Goal: Ask a question: Seek information or help from site administrators or community

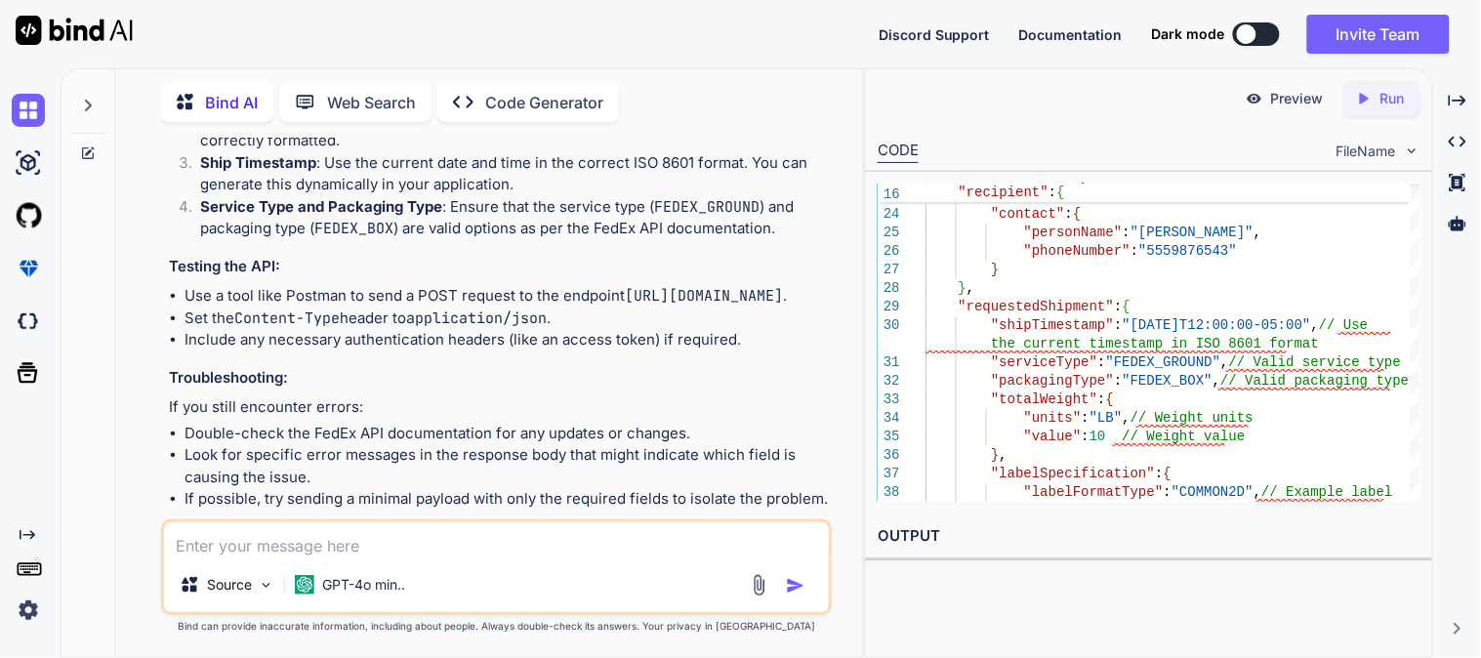
scroll to position [13670, 0]
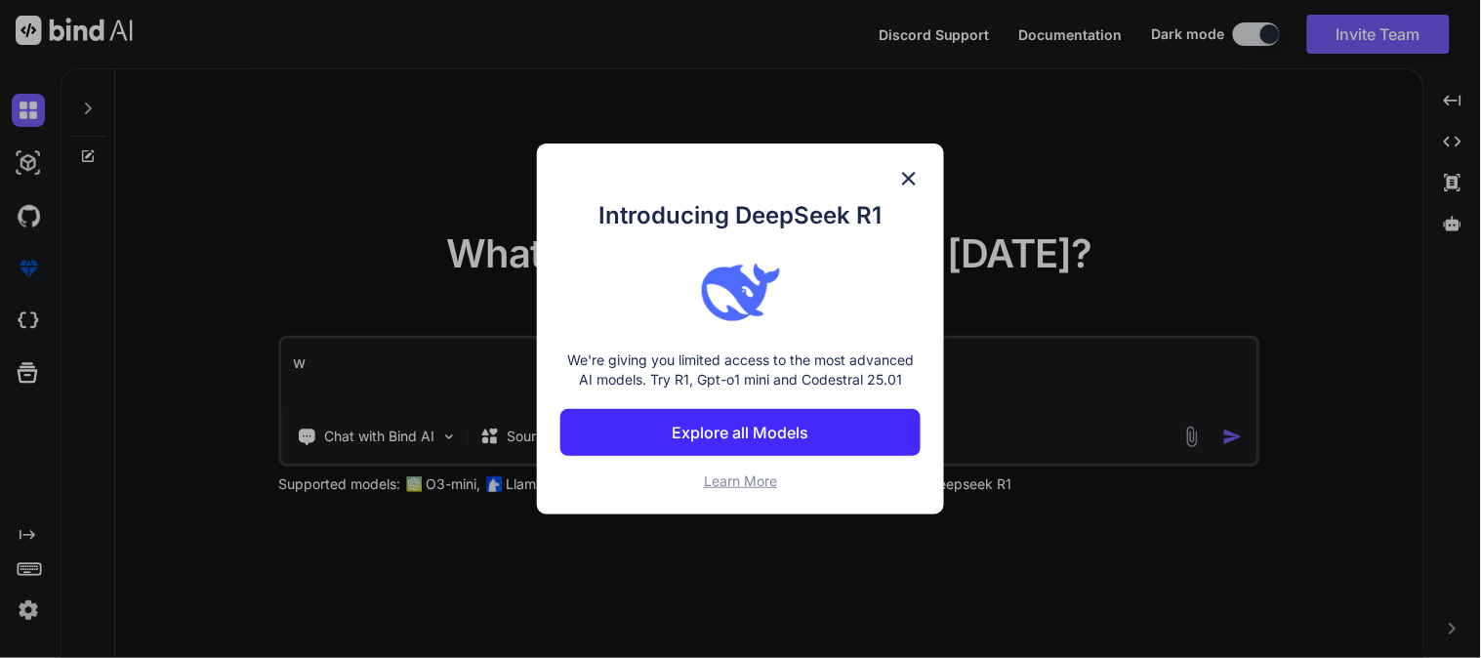
click at [915, 169] on img at bounding box center [908, 178] width 23 height 23
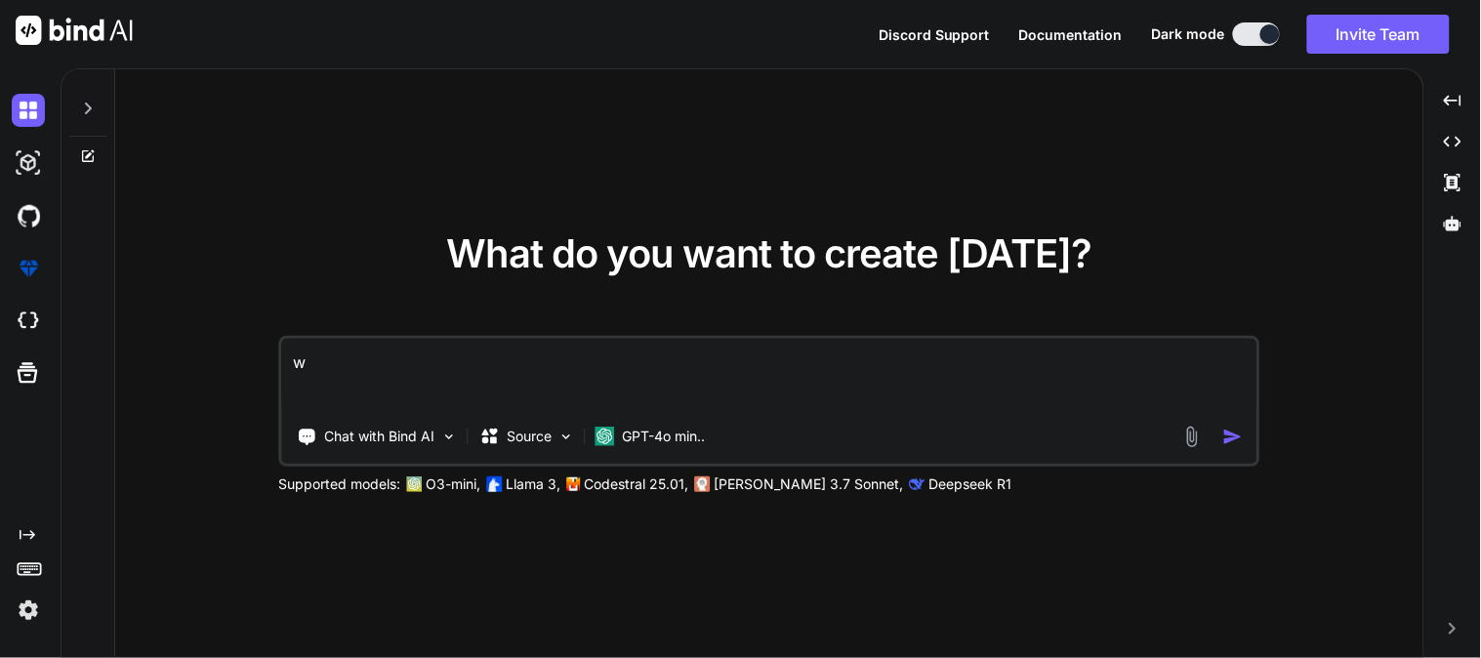
click at [839, 387] on textarea "w" at bounding box center [769, 375] width 975 height 72
type textarea "h"
type textarea "what is php"
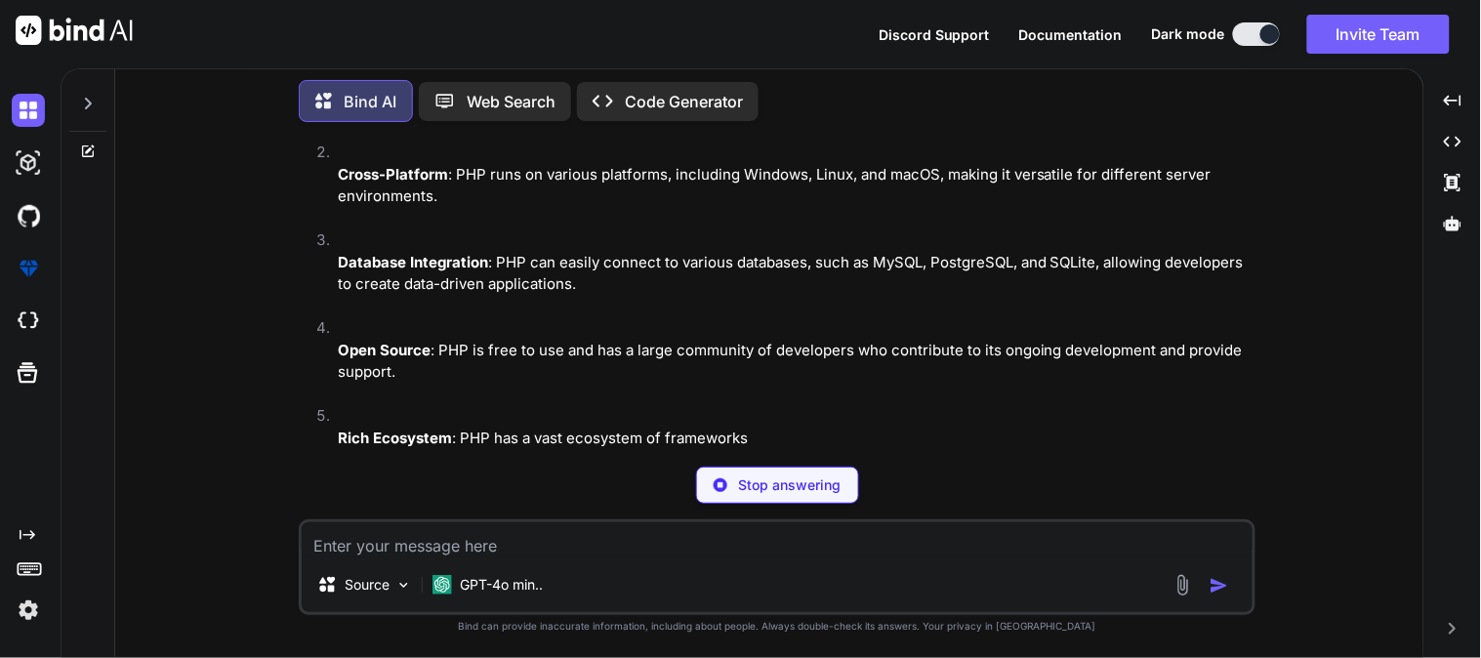
scroll to position [10186, 0]
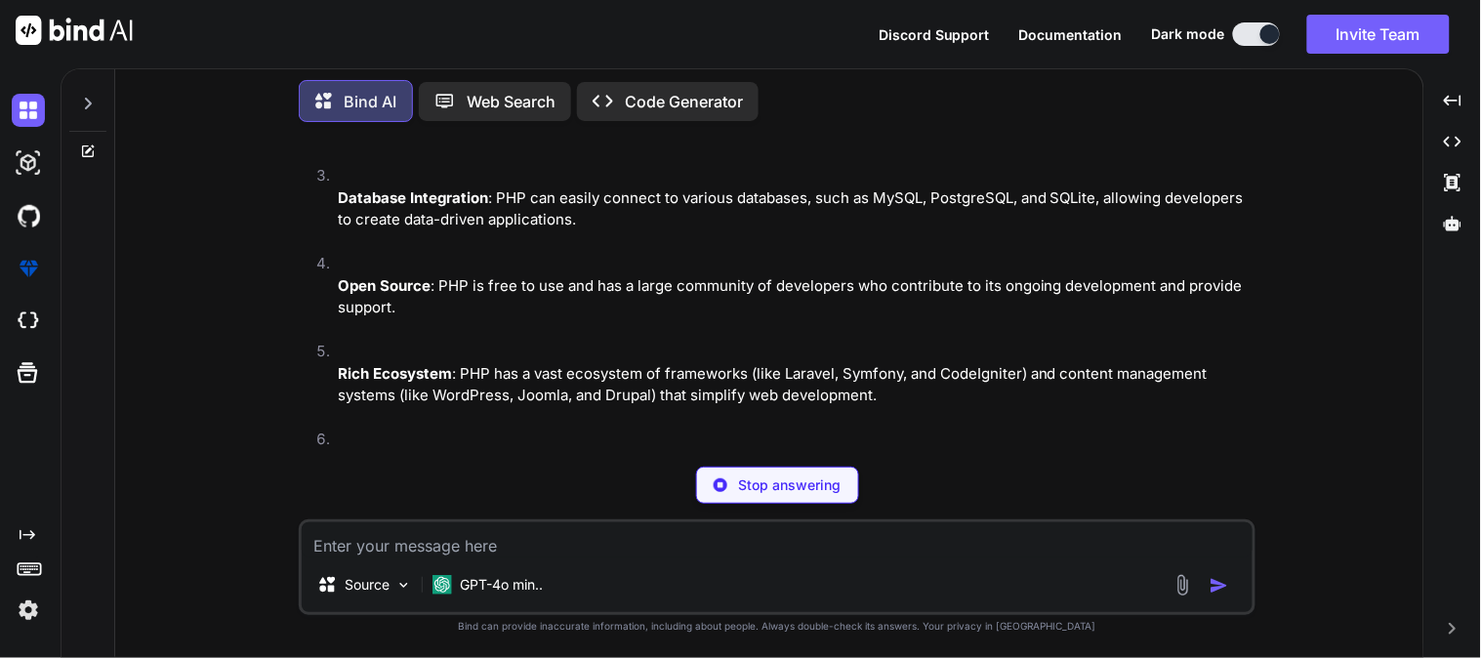
click at [910, 558] on div "Source GPT-4o min.." at bounding box center [777, 567] width 957 height 96
click at [870, 545] on textarea at bounding box center [777, 539] width 951 height 35
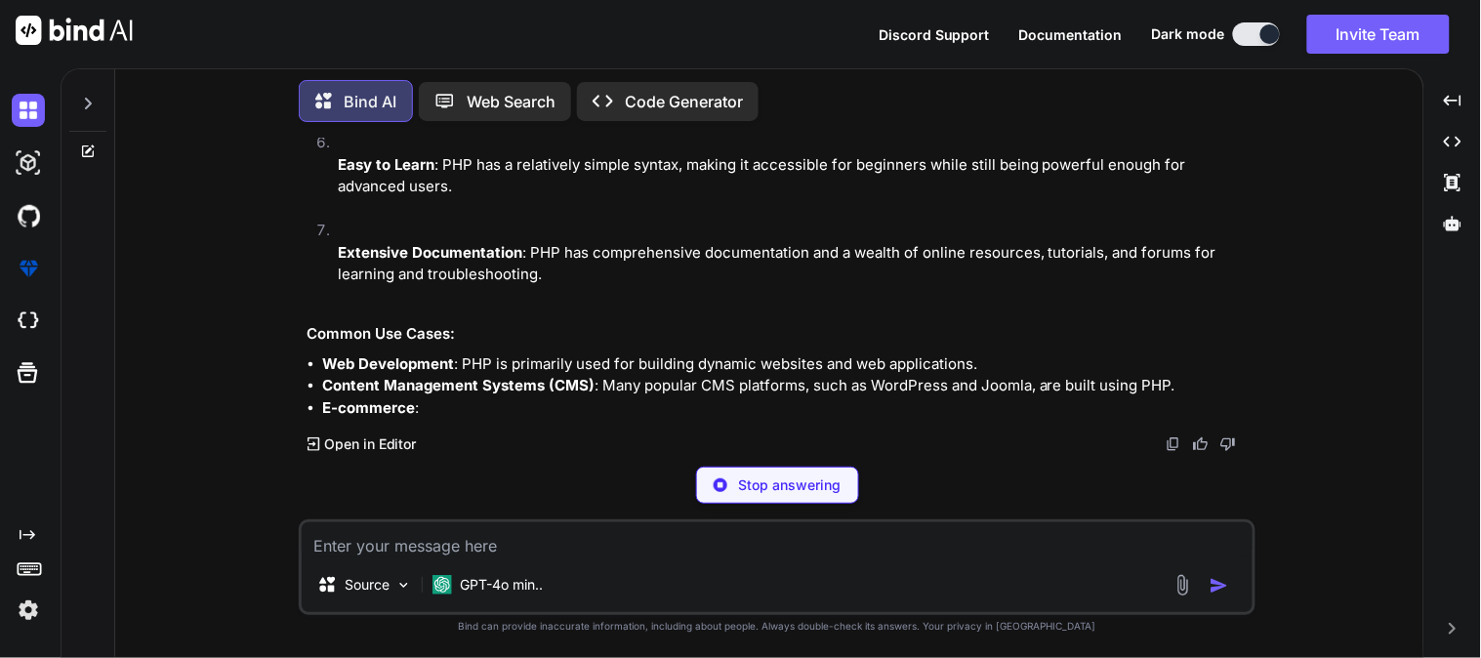
scroll to position [10495, 0]
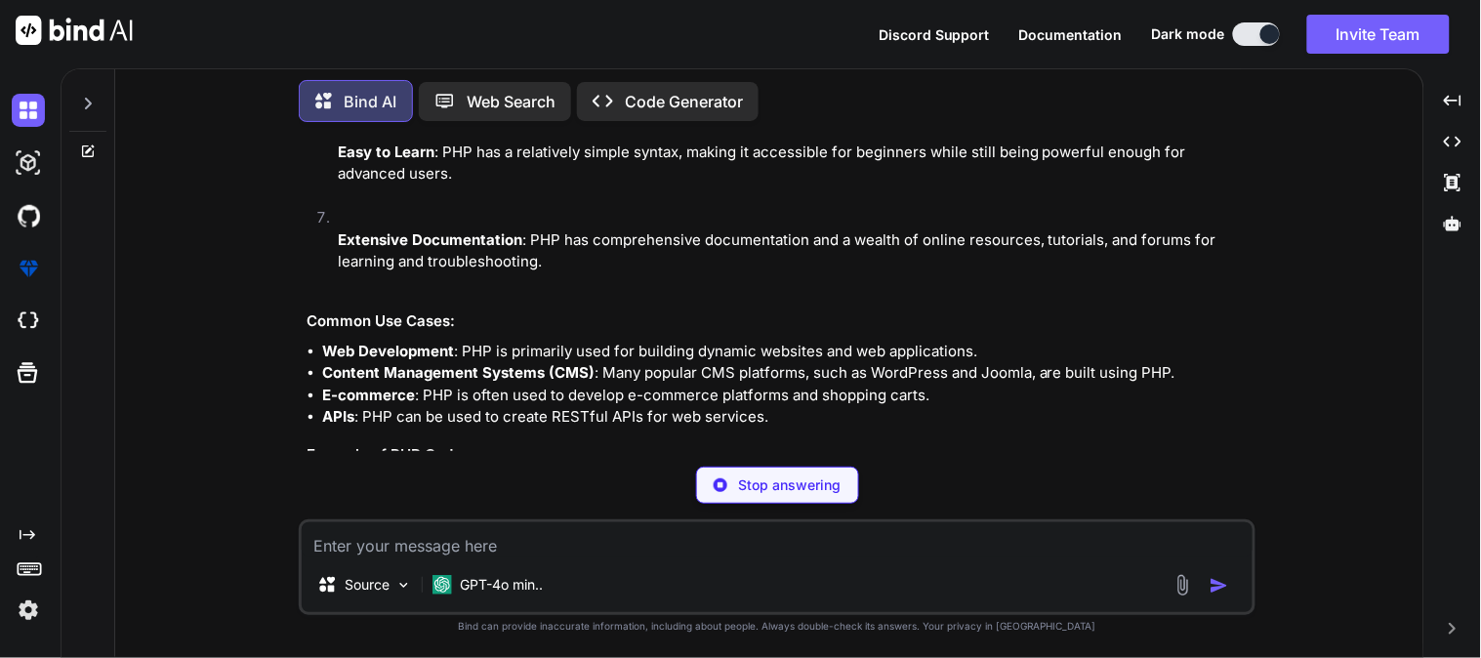
click at [766, 543] on textarea at bounding box center [777, 539] width 951 height 35
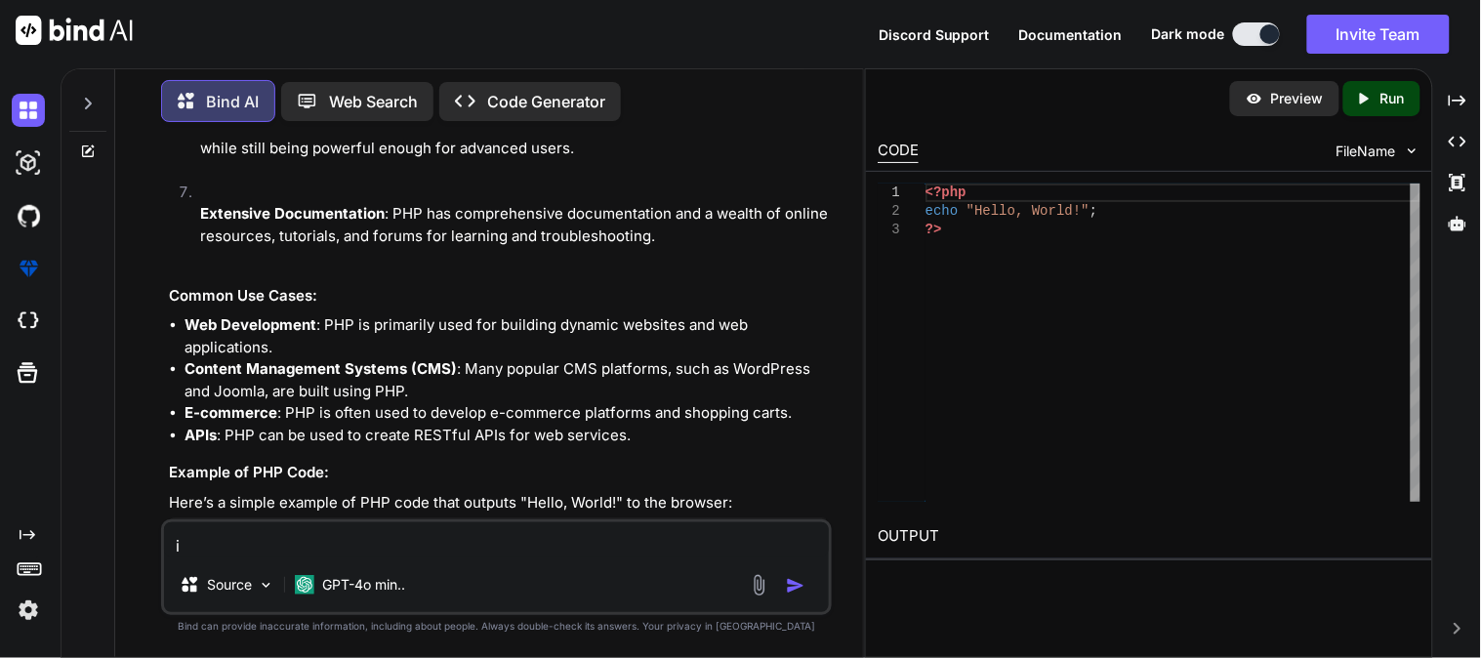
type textarea "i"
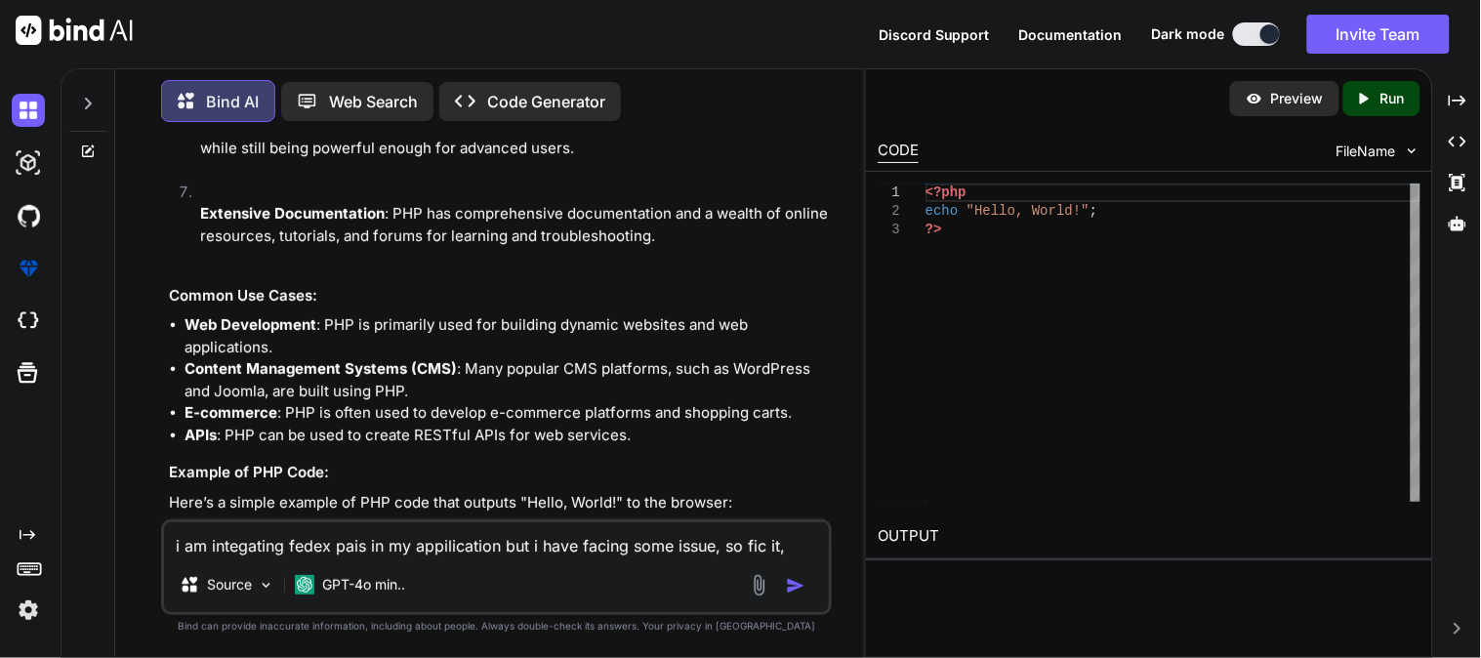
click at [610, 562] on div "i am integating fedex pais in my appilication but i have facing some issue, so …" at bounding box center [496, 567] width 671 height 96
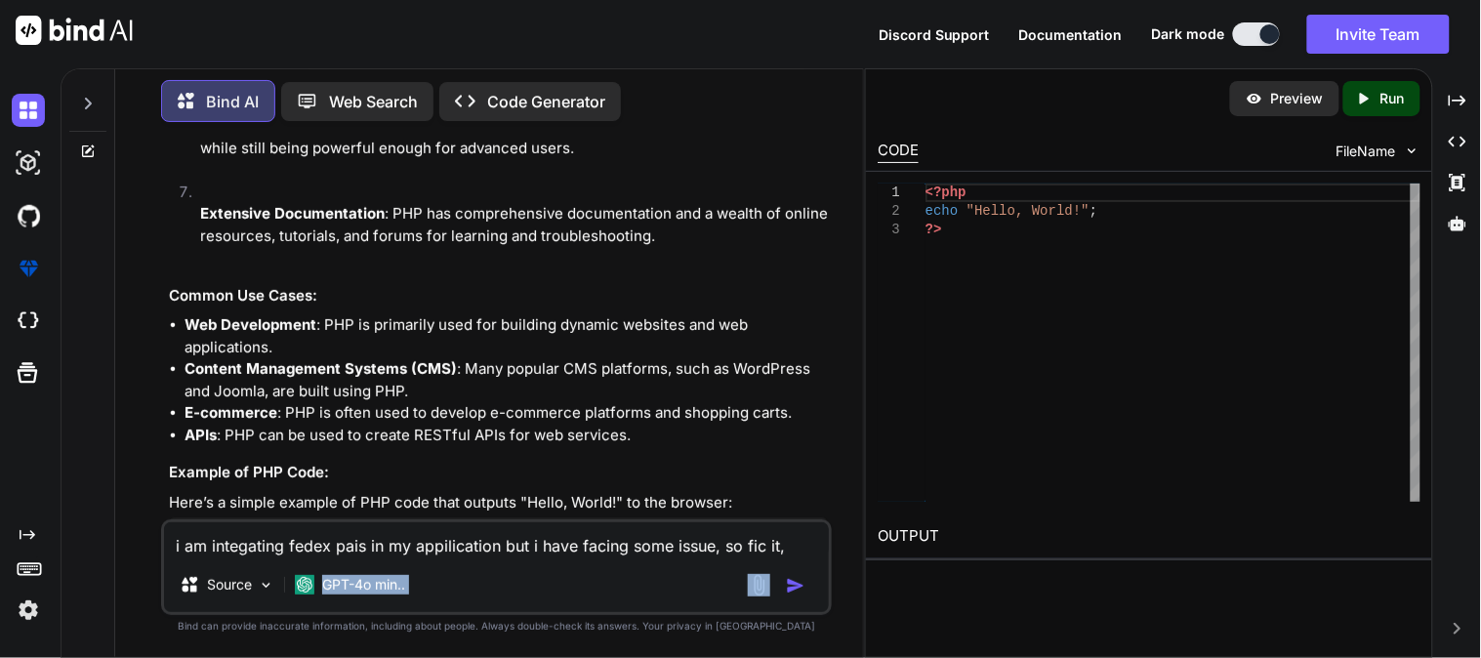
click at [610, 562] on div "i am integating fedex pais in my appilication but i have facing some issue, so …" at bounding box center [496, 567] width 671 height 96
click at [620, 550] on textarea "i am integating fedex pais in my appilication but i have facing some issue, so …" at bounding box center [496, 539] width 665 height 35
click at [812, 549] on textarea "i am integating fedex pais in my appilication but i have facing some issue, so …" at bounding box center [496, 539] width 665 height 35
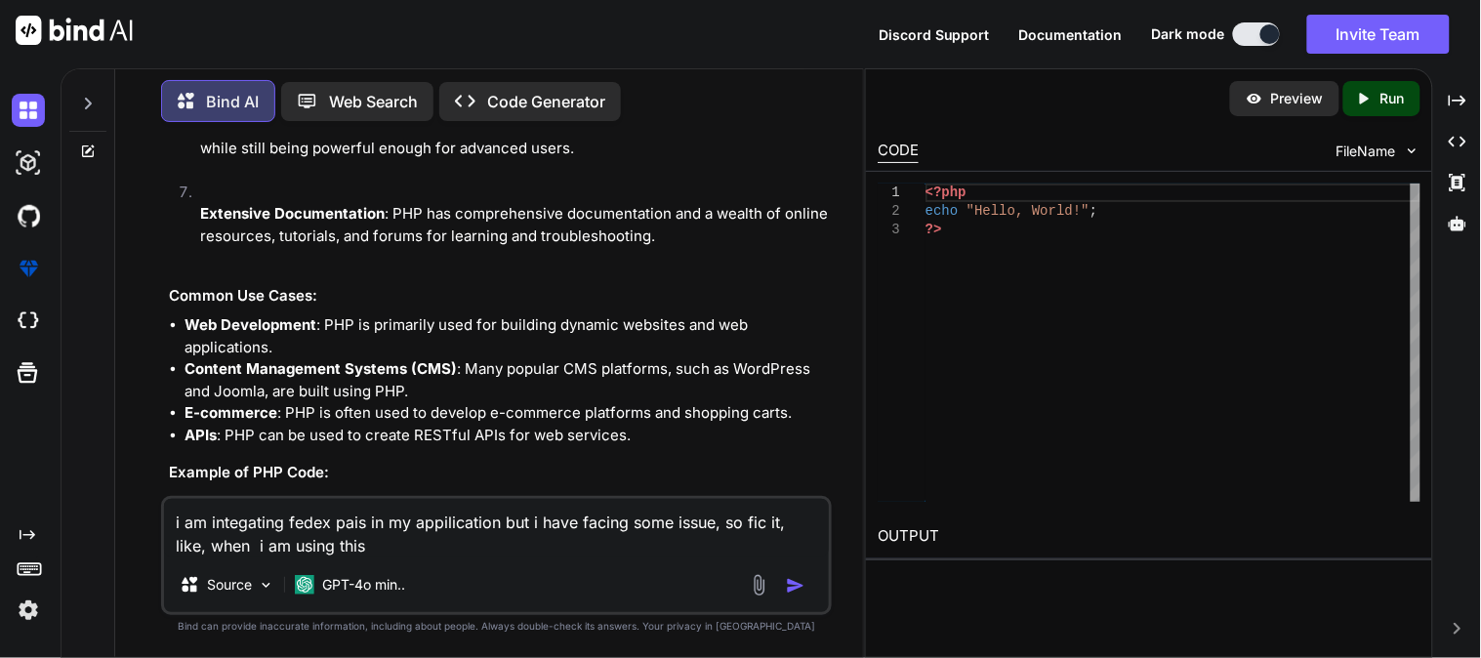
paste textarea "$payload = [ 'labelResponseOptions' => 'URL_ONLY', 'requestedShipment' => [ 'sh…"
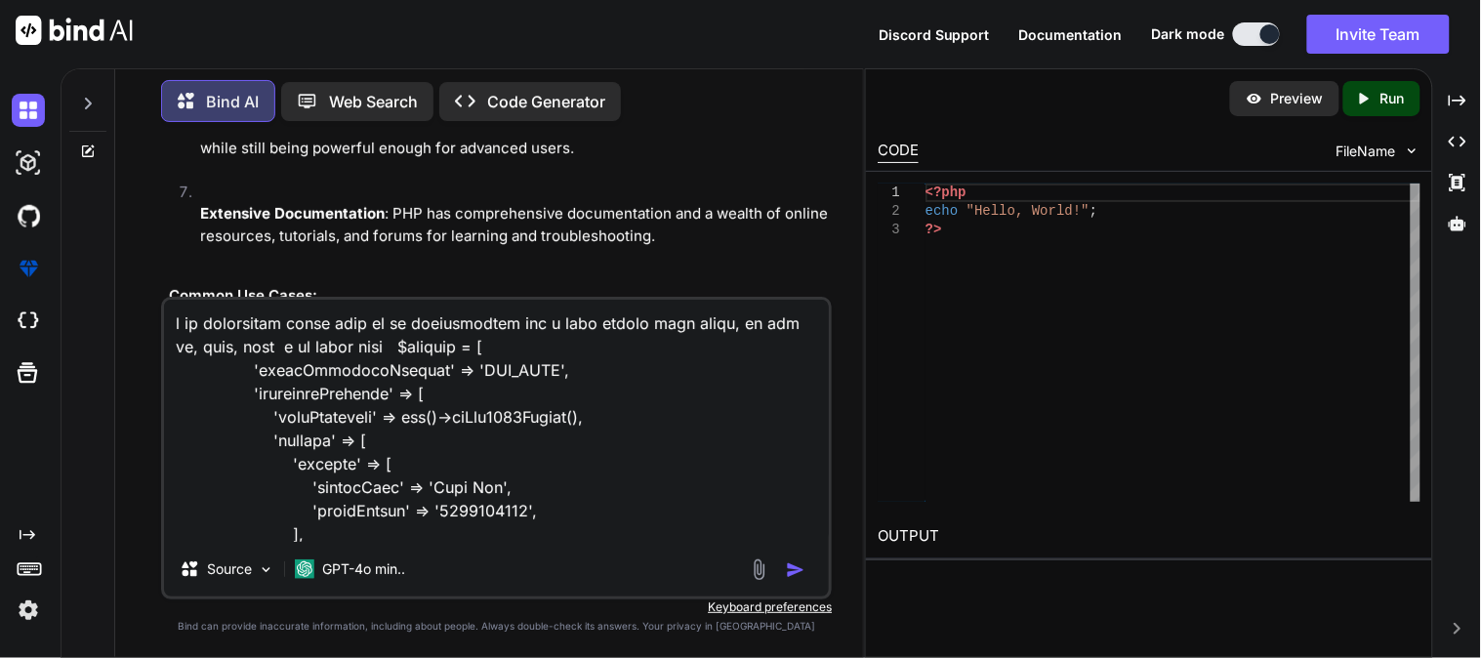
scroll to position [1407, 0]
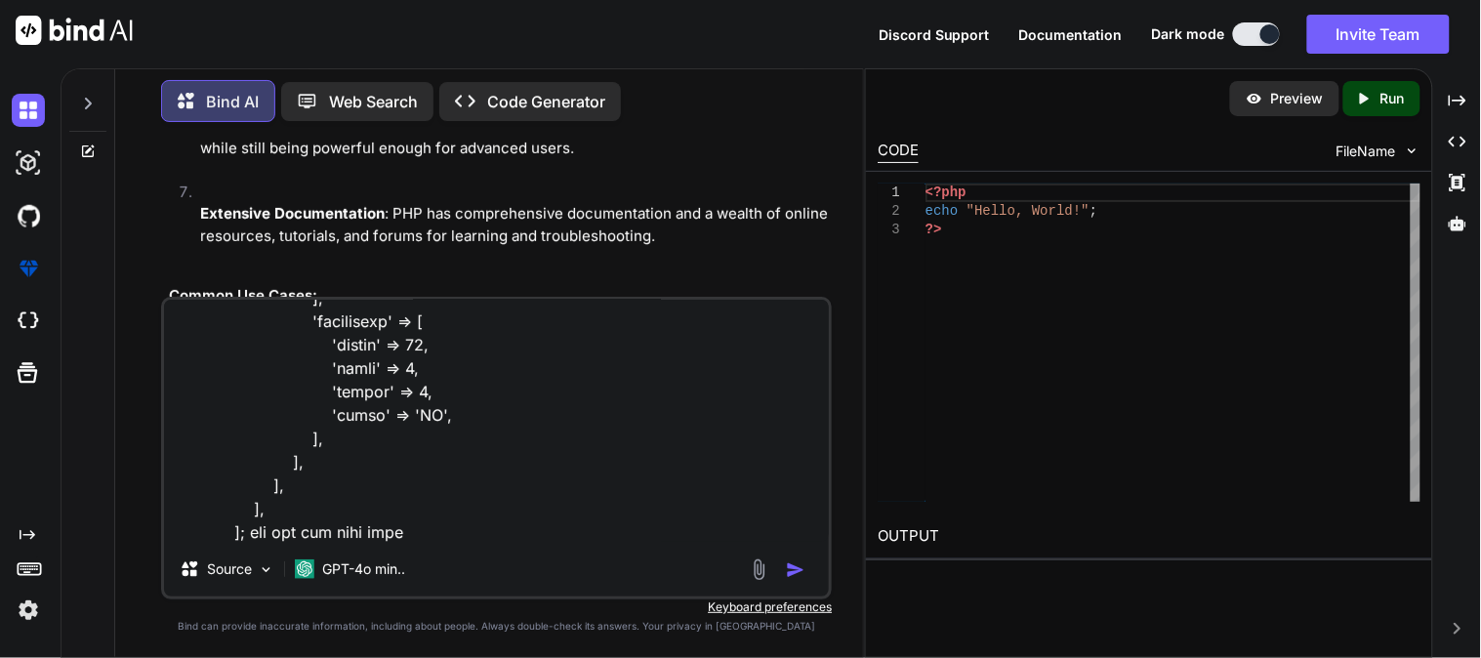
type textarea "i am integating fedex pais in my appilication but i have facing some issue, so …"
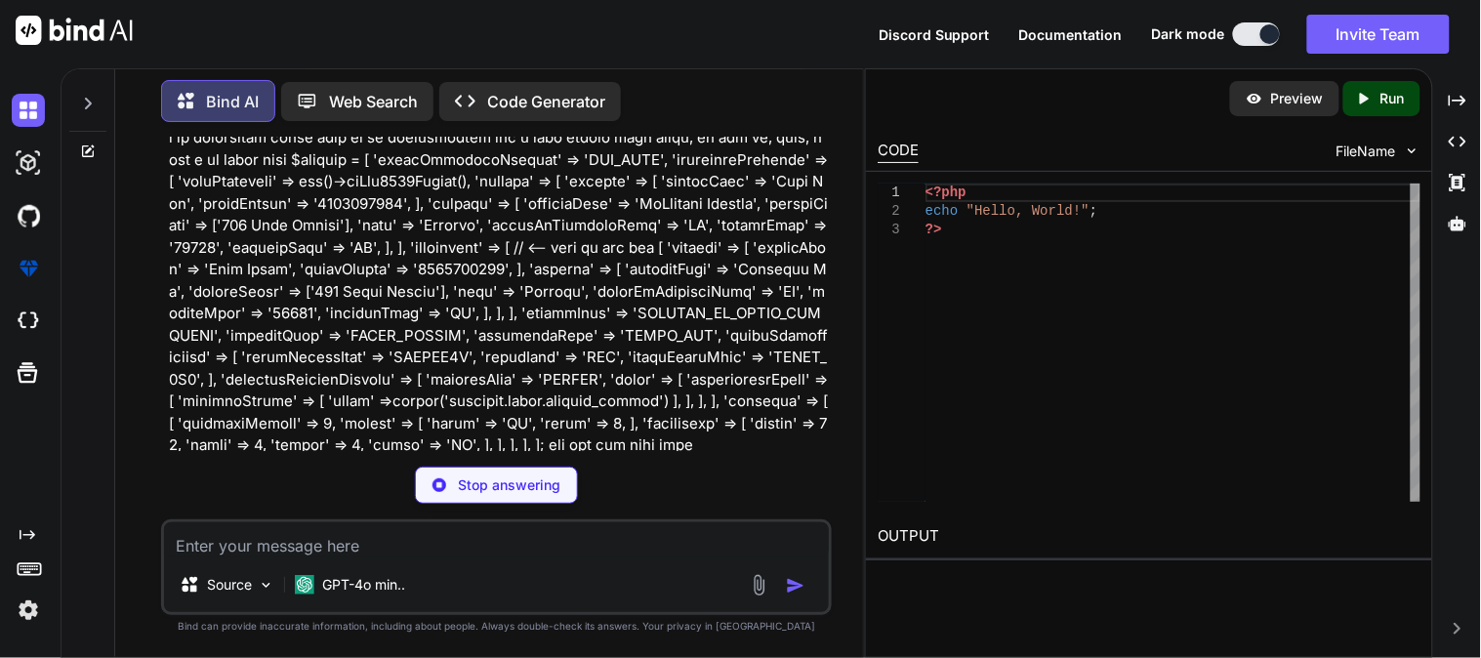
scroll to position [12149, 0]
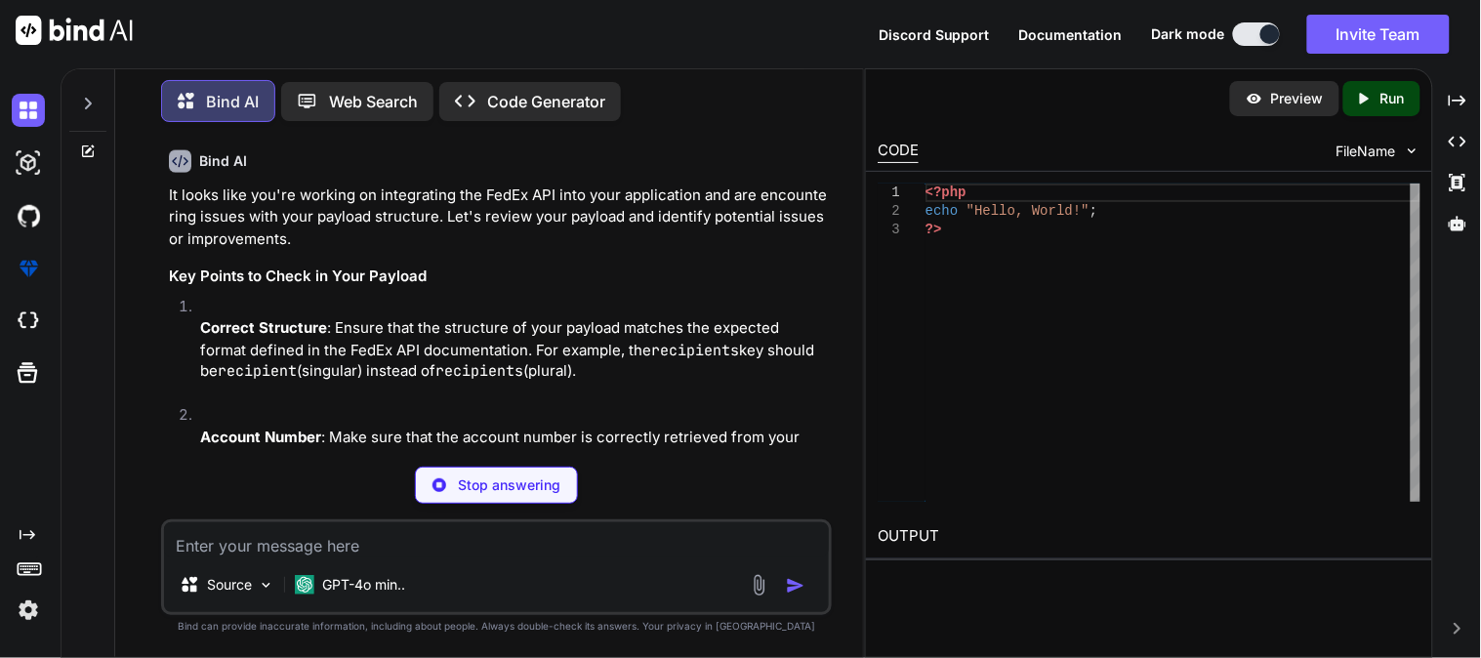
click at [576, 537] on textarea at bounding box center [496, 539] width 665 height 35
paste textarea "public function createReturnShipment($shipmentData) { try{ $response = $this->c…"
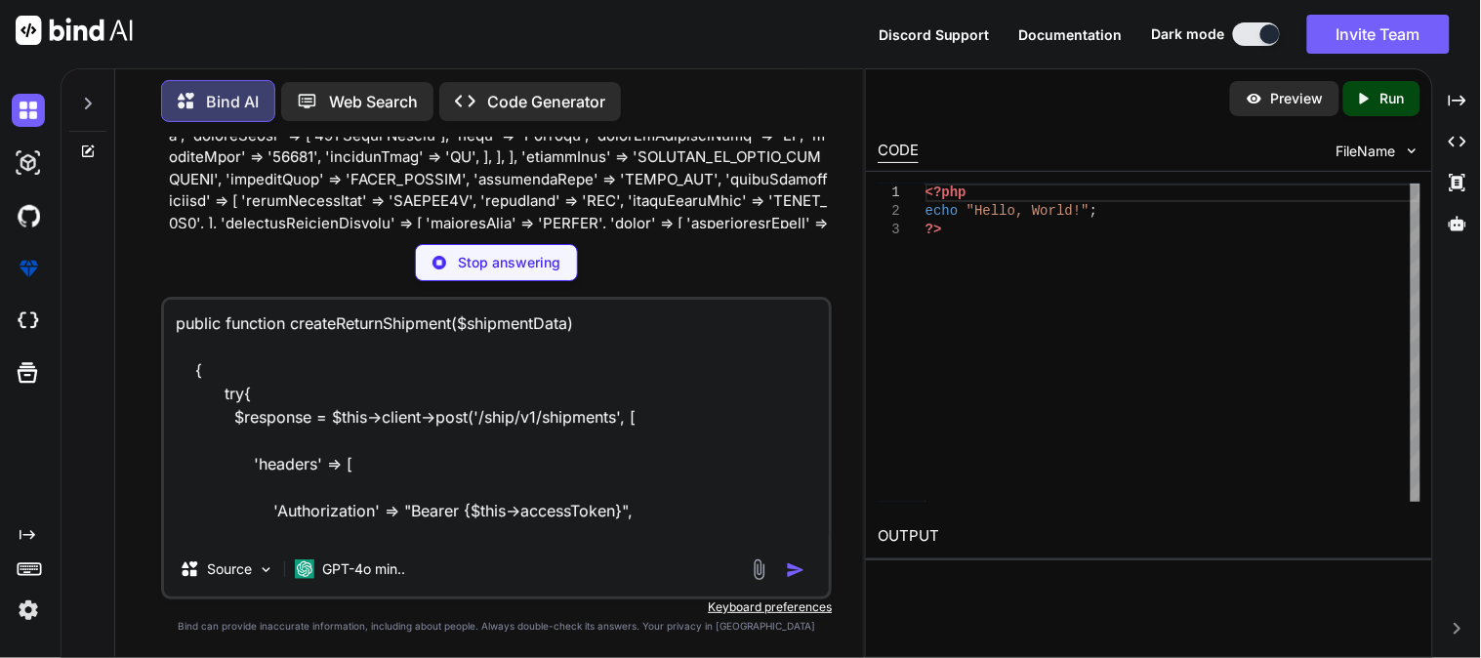
scroll to position [12041, 0]
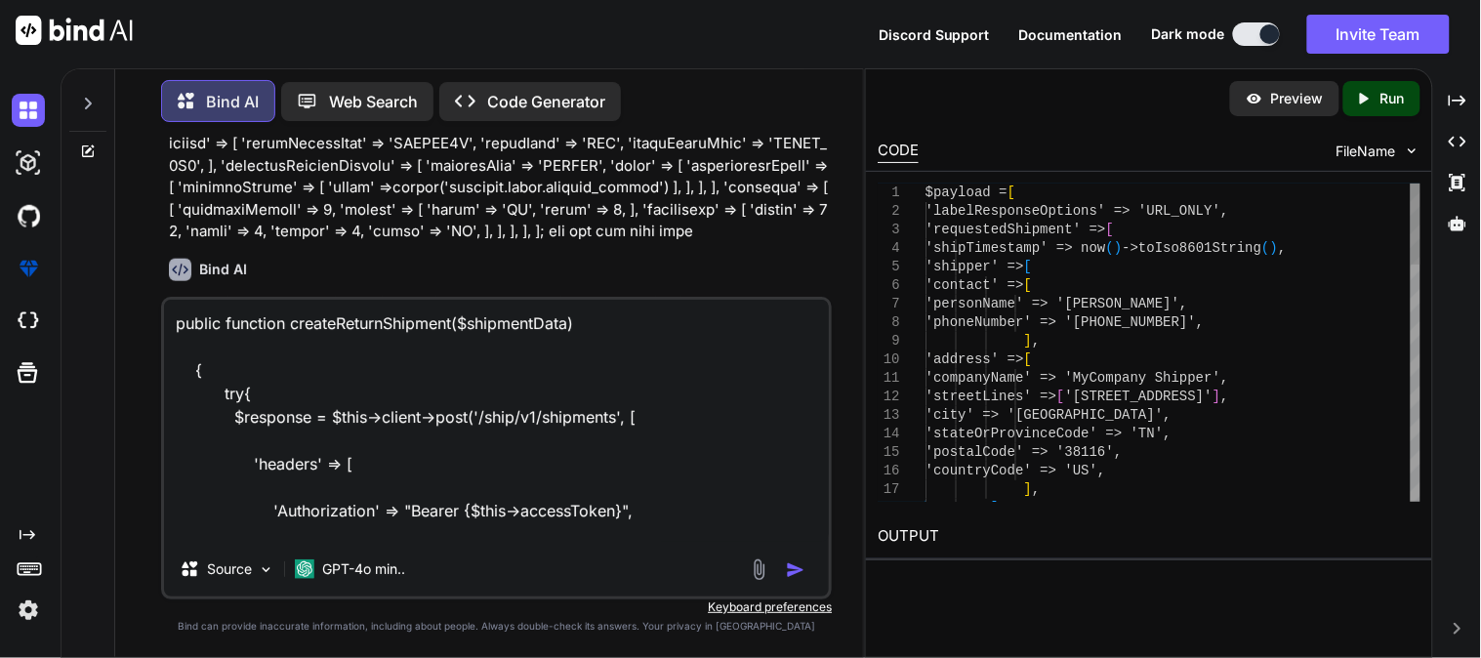
click at [504, 243] on p at bounding box center [498, 78] width 659 height 330
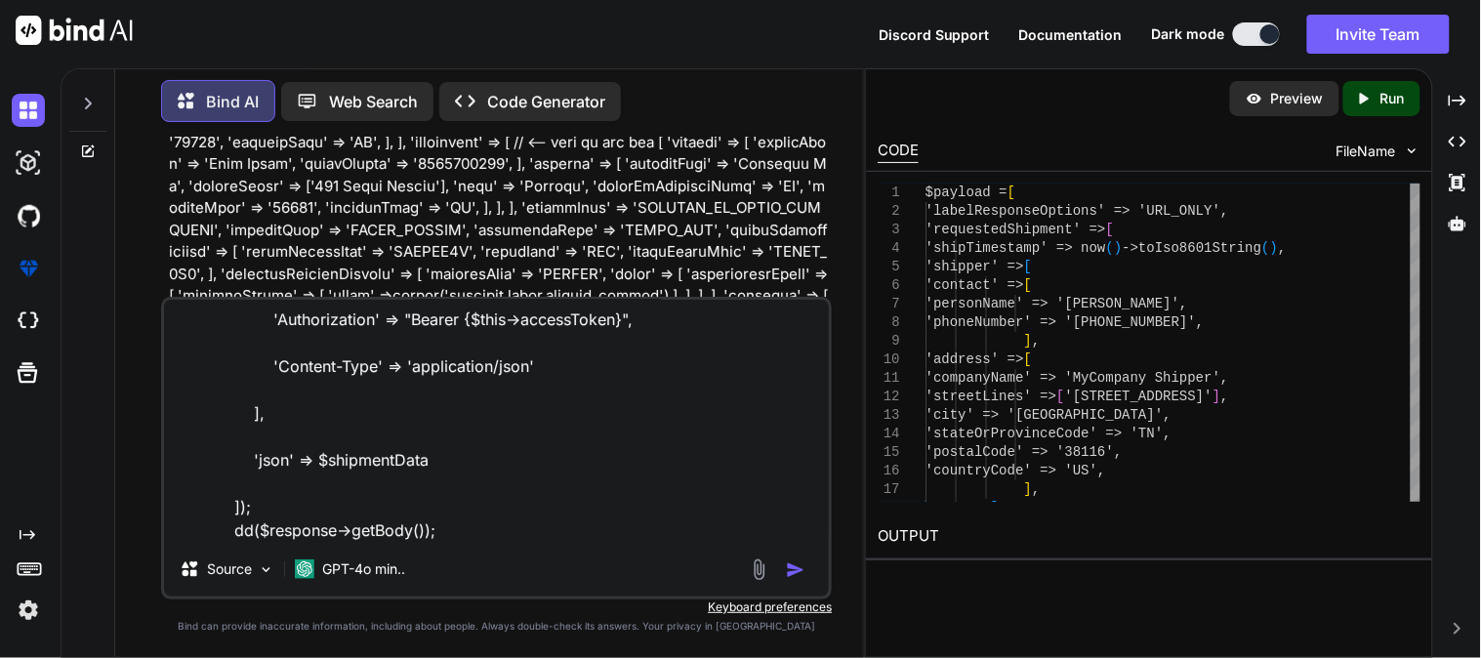
scroll to position [0, 0]
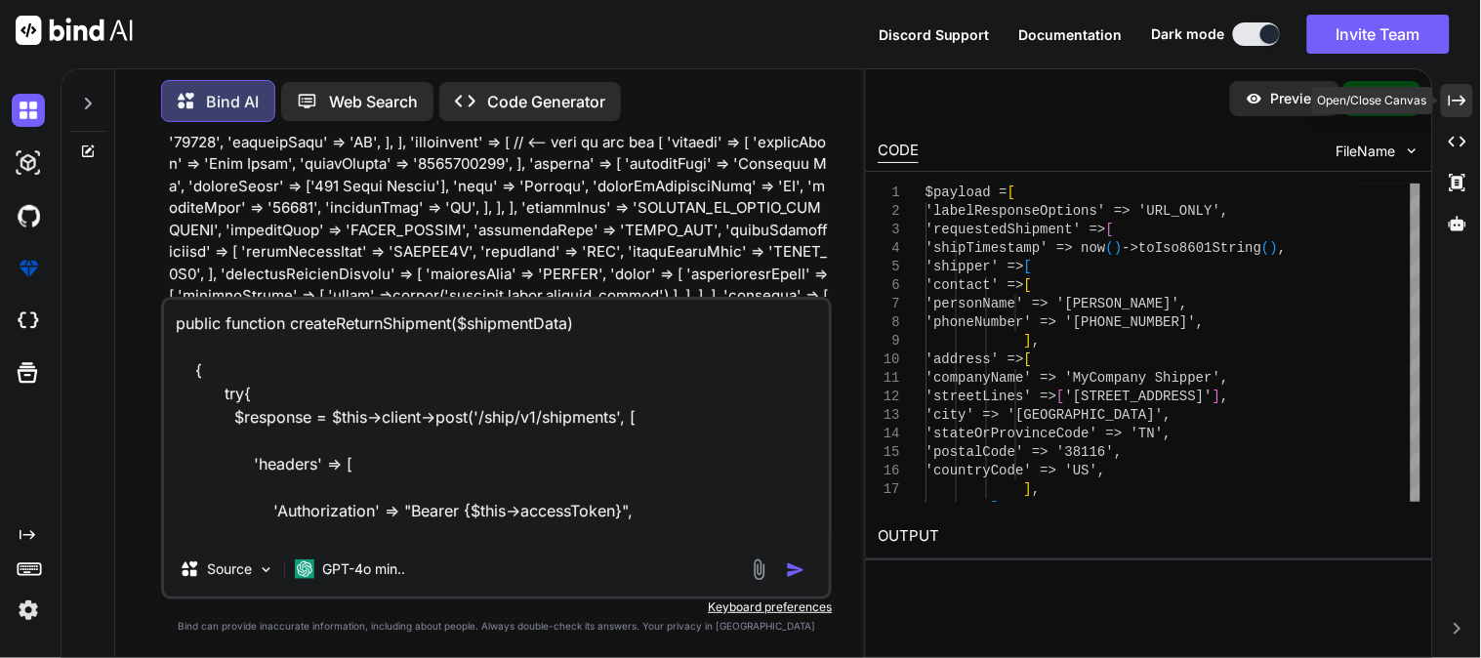
click at [1468, 91] on div "Created with Pixso." at bounding box center [1457, 100] width 32 height 33
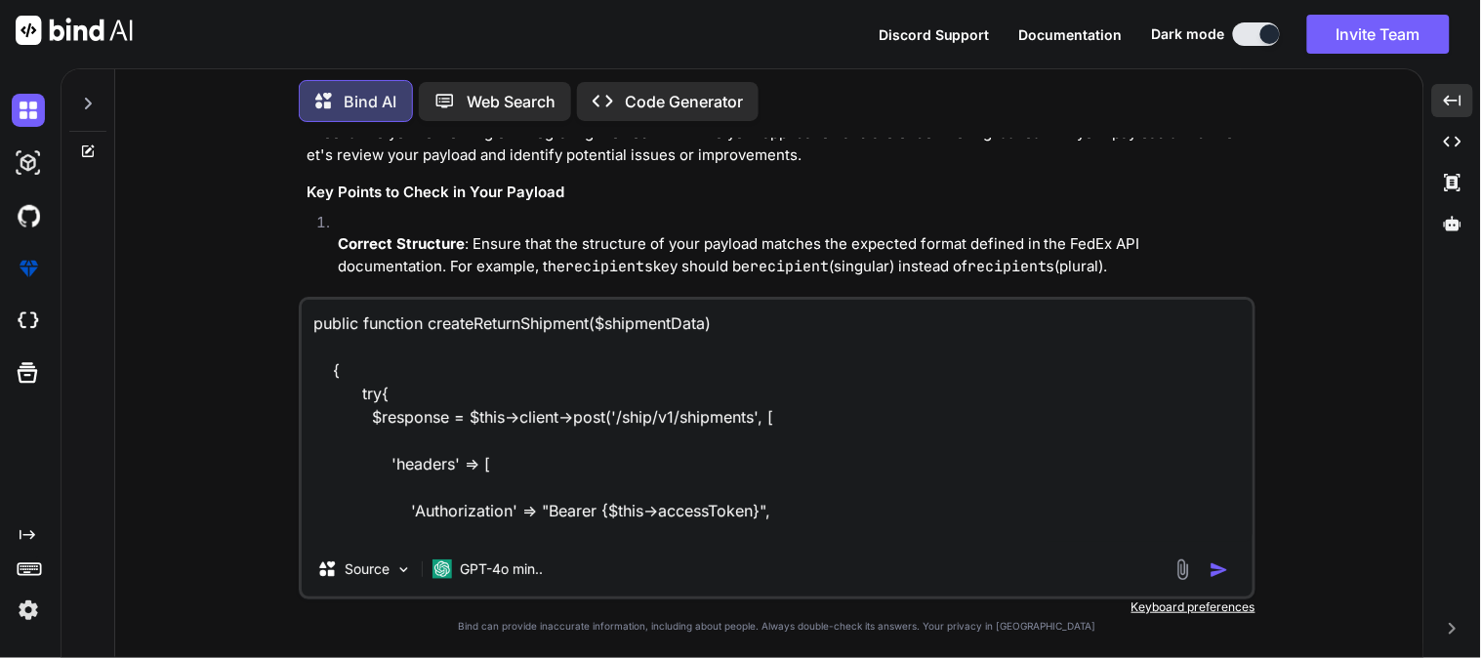
scroll to position [11327, 0]
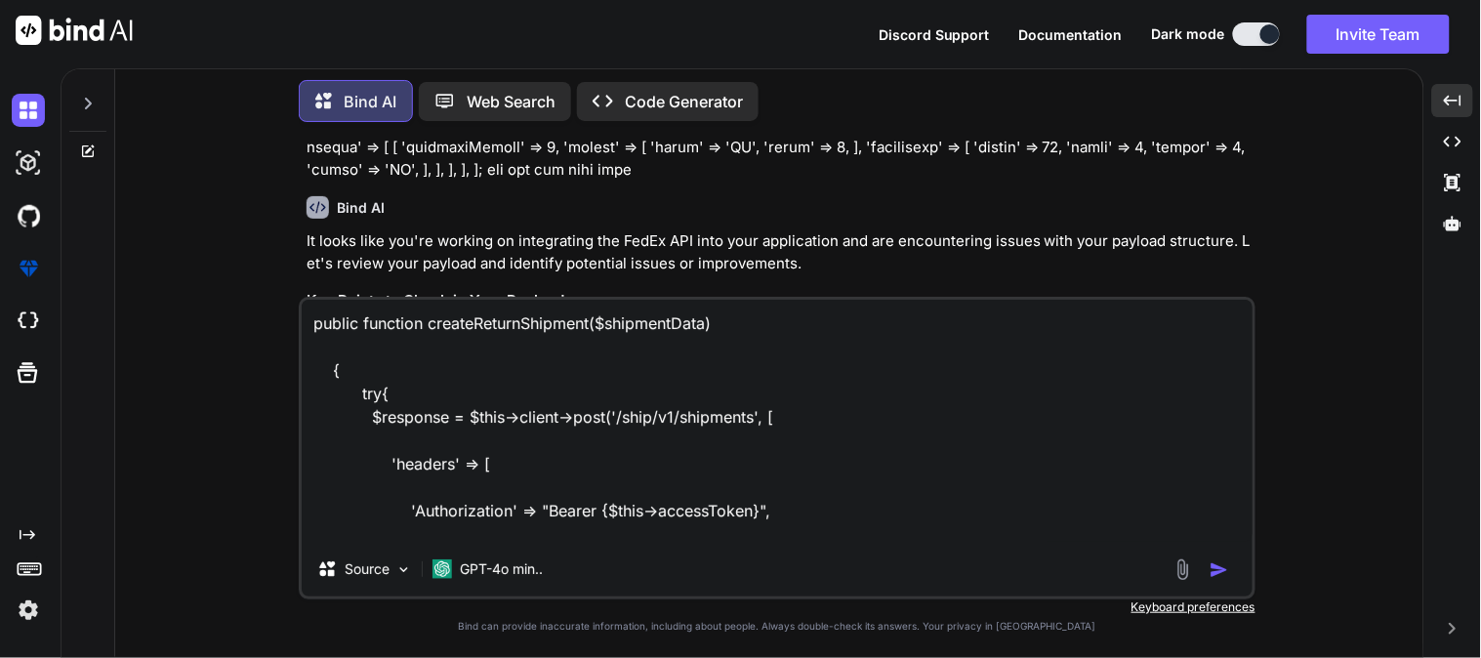
click at [685, 182] on p at bounding box center [778, 60] width 945 height 242
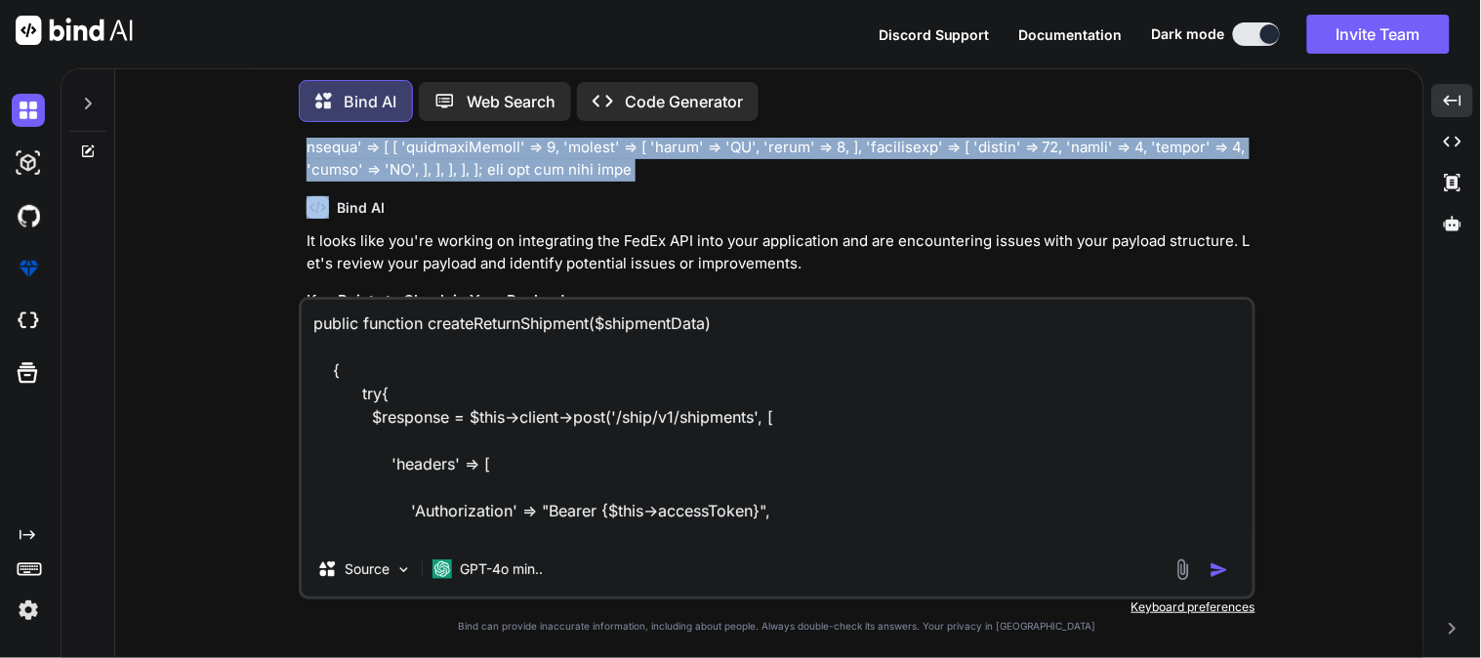
click at [685, 182] on p at bounding box center [778, 60] width 945 height 242
copy p "i am integating fedex pais in my appilication but i have facing some issue, so …"
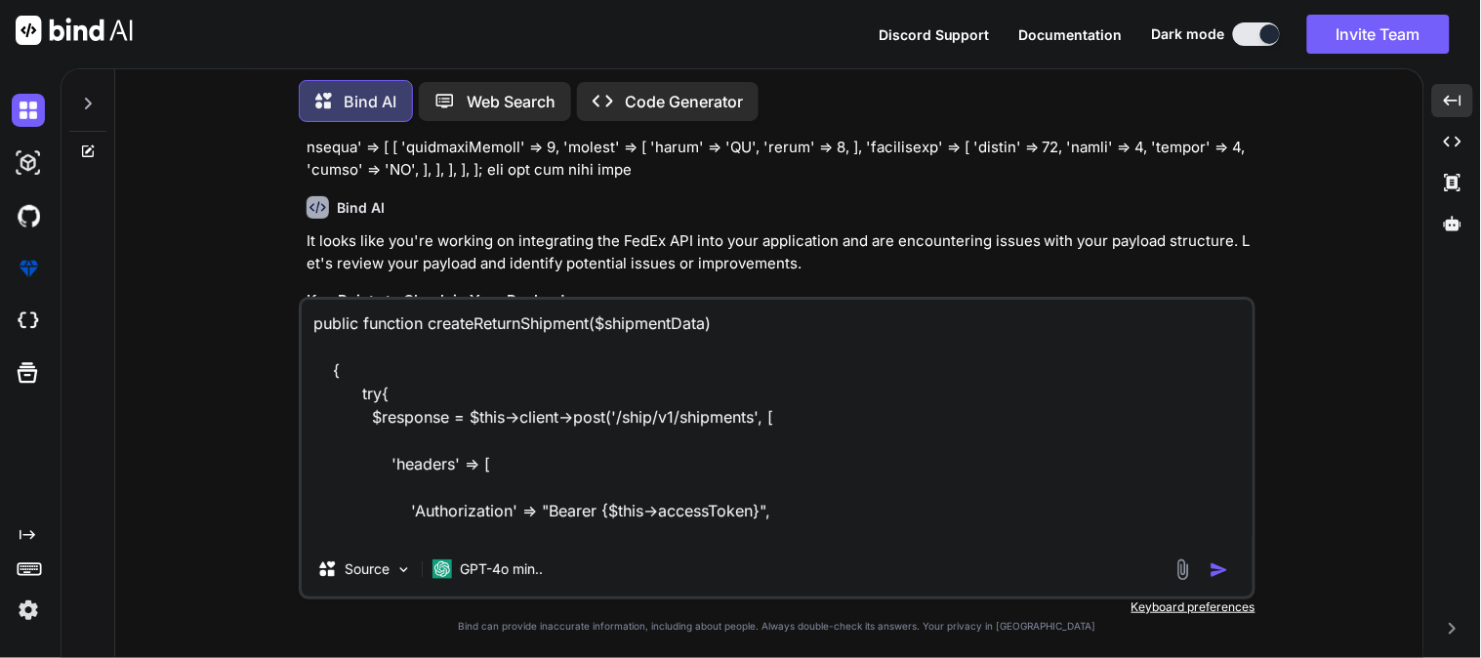
click at [315, 322] on textarea "public function createReturnShipment($shipmentData) { try{ $response = $this->c…" at bounding box center [777, 421] width 951 height 242
paste textarea "i am integating fedex pais in my appilication but i have facing some issue, so …"
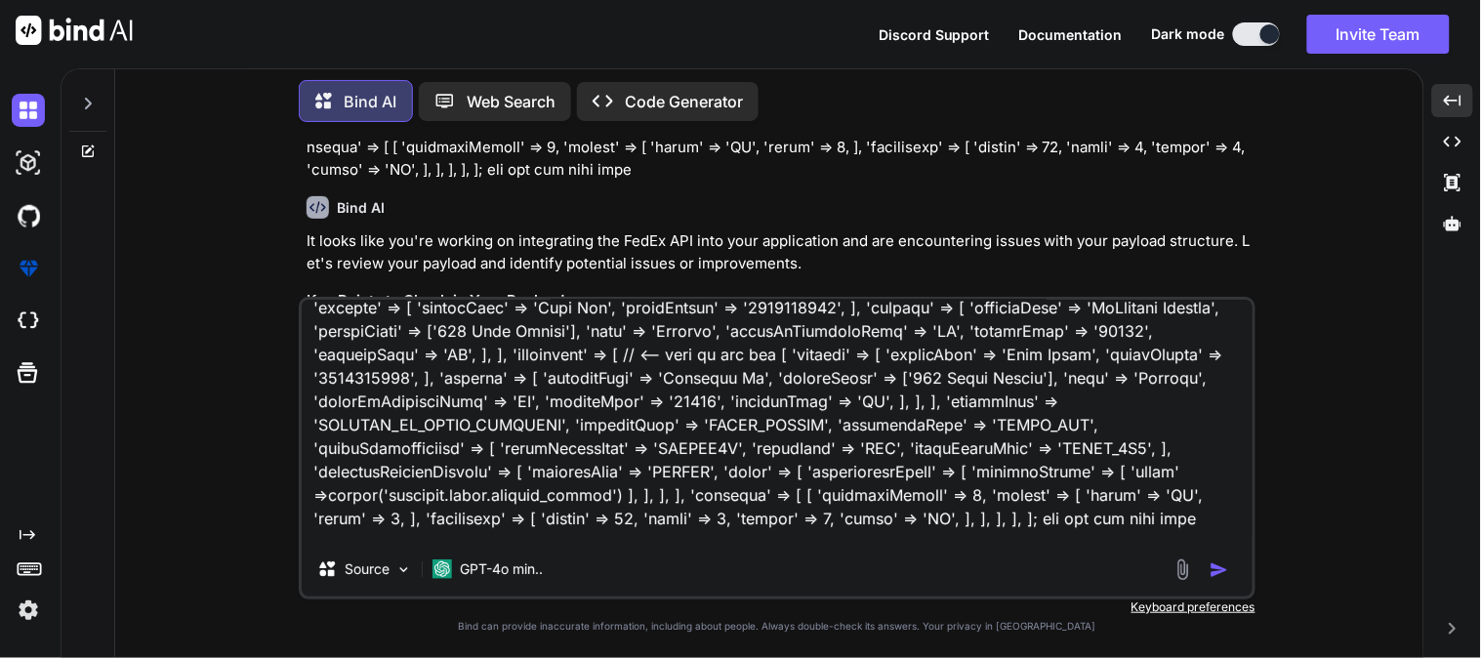
scroll to position [171, 0]
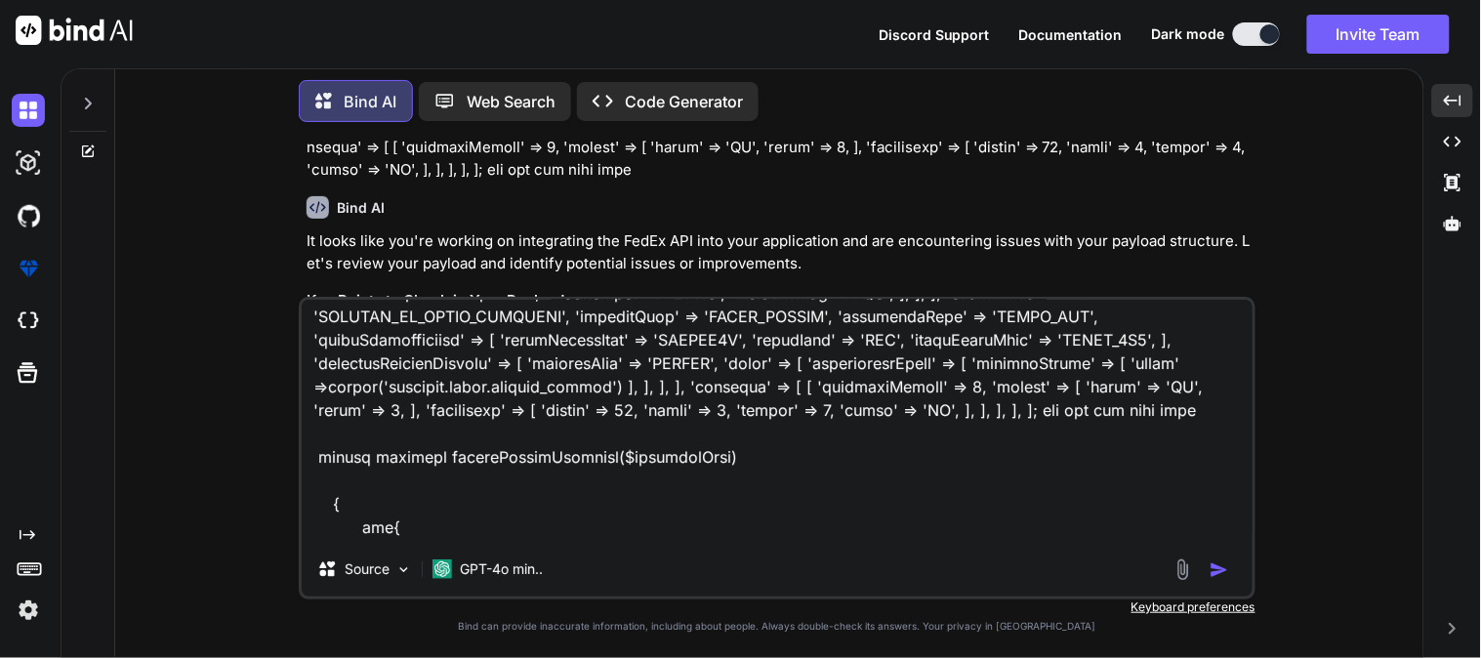
click at [1078, 441] on textarea at bounding box center [777, 421] width 951 height 242
paste textarea "$shipmentResponse = $this->fedexService->createReturnShipment($payload);"
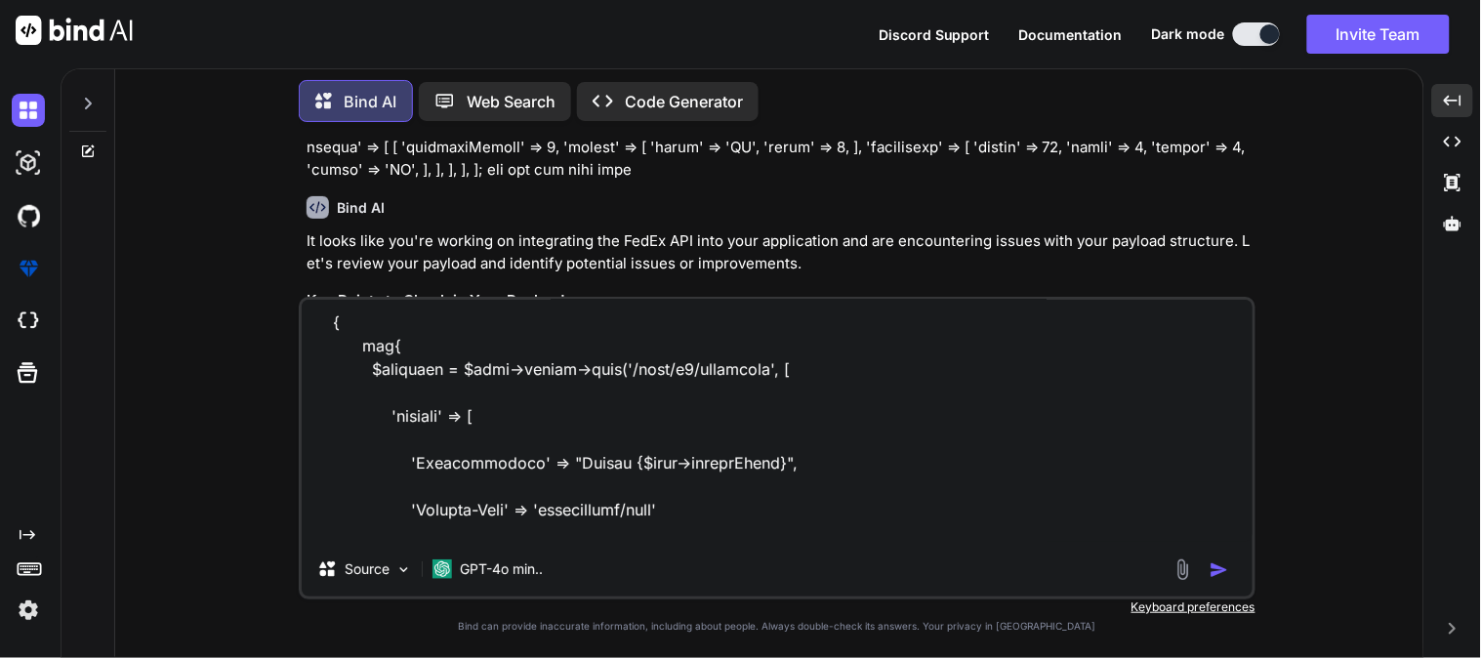
scroll to position [496, 0]
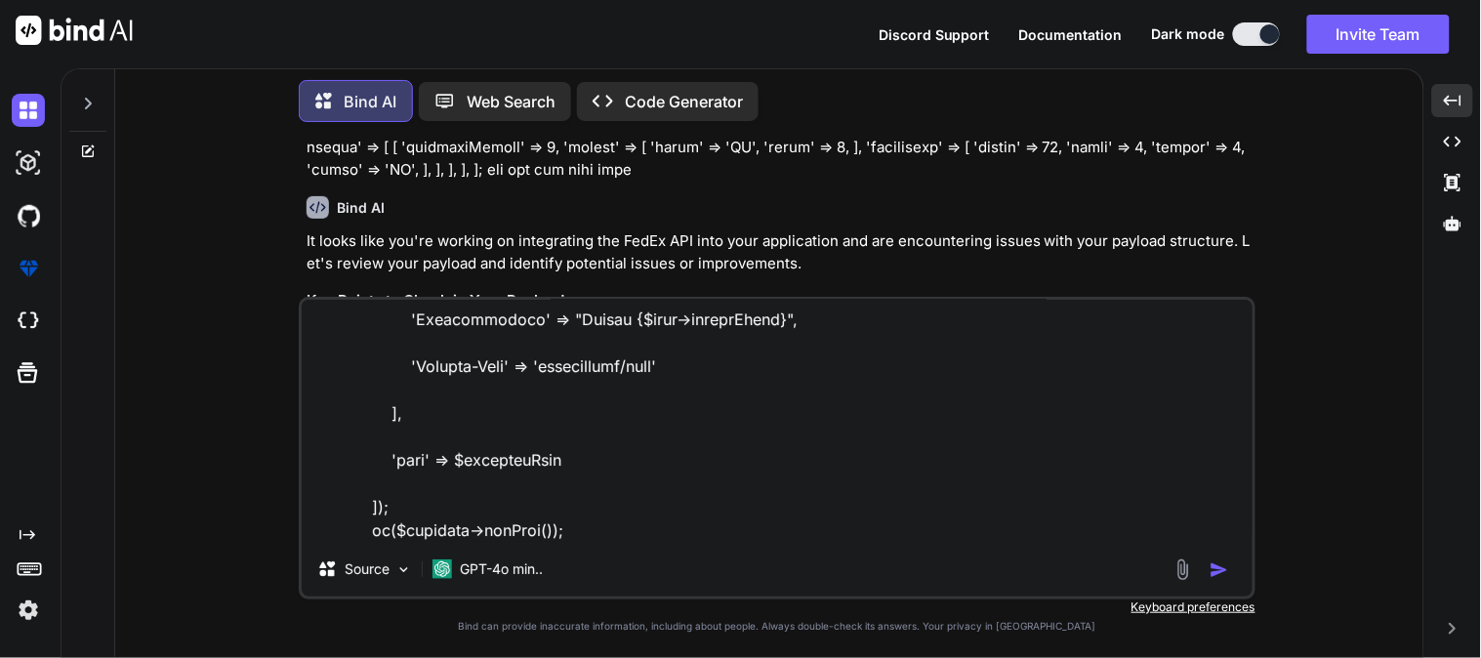
click at [847, 504] on textarea at bounding box center [777, 421] width 951 height 242
click at [844, 544] on div "Source GPT-4o min.." at bounding box center [777, 448] width 957 height 303
click at [856, 535] on textarea at bounding box center [777, 421] width 951 height 242
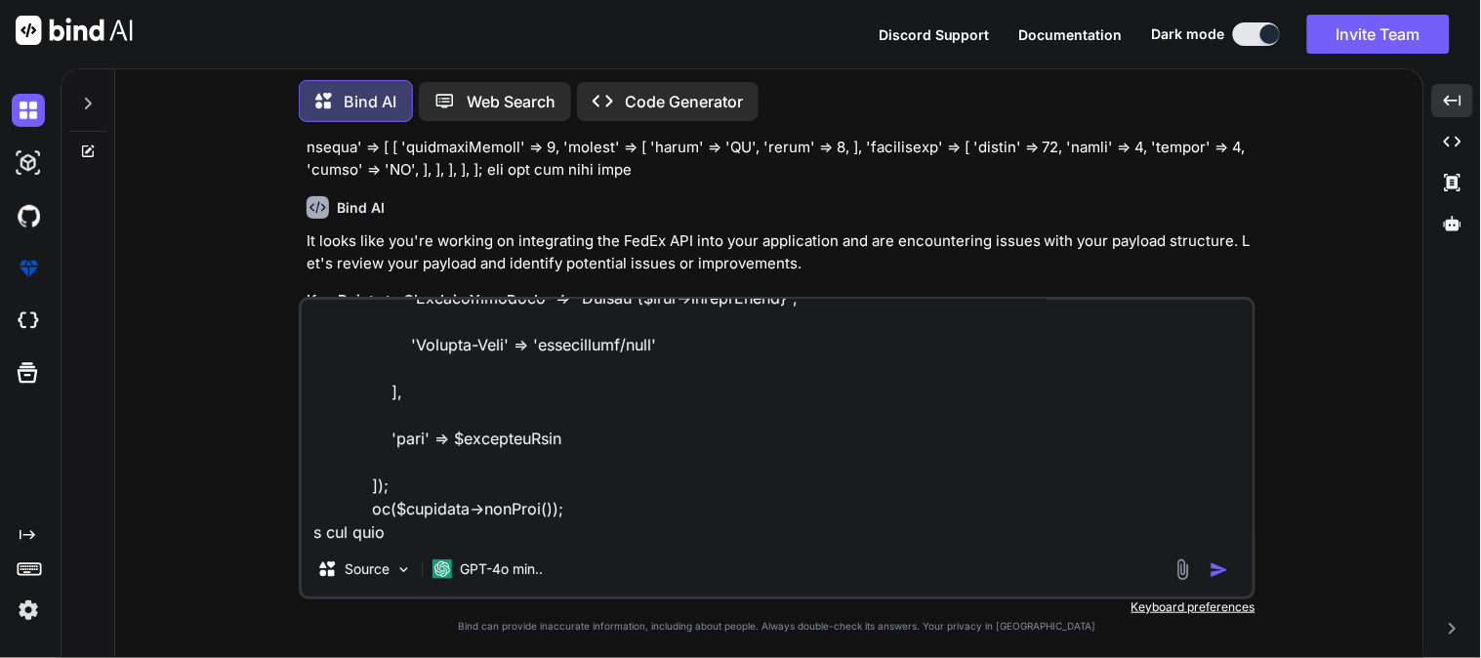
paste textarea "Client error: `POST https://[DOMAIN_NAME]/ship/v1/shipments` resulted in a `400…"
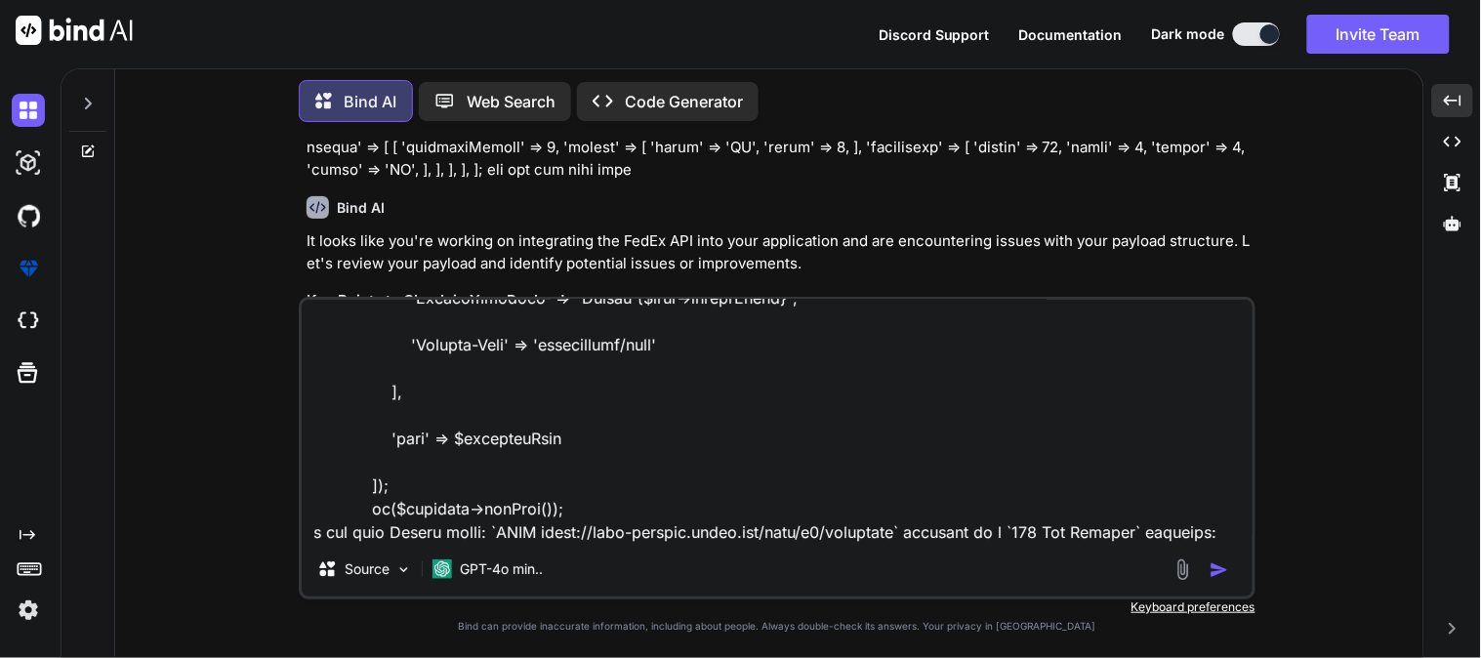
scroll to position [564, 0]
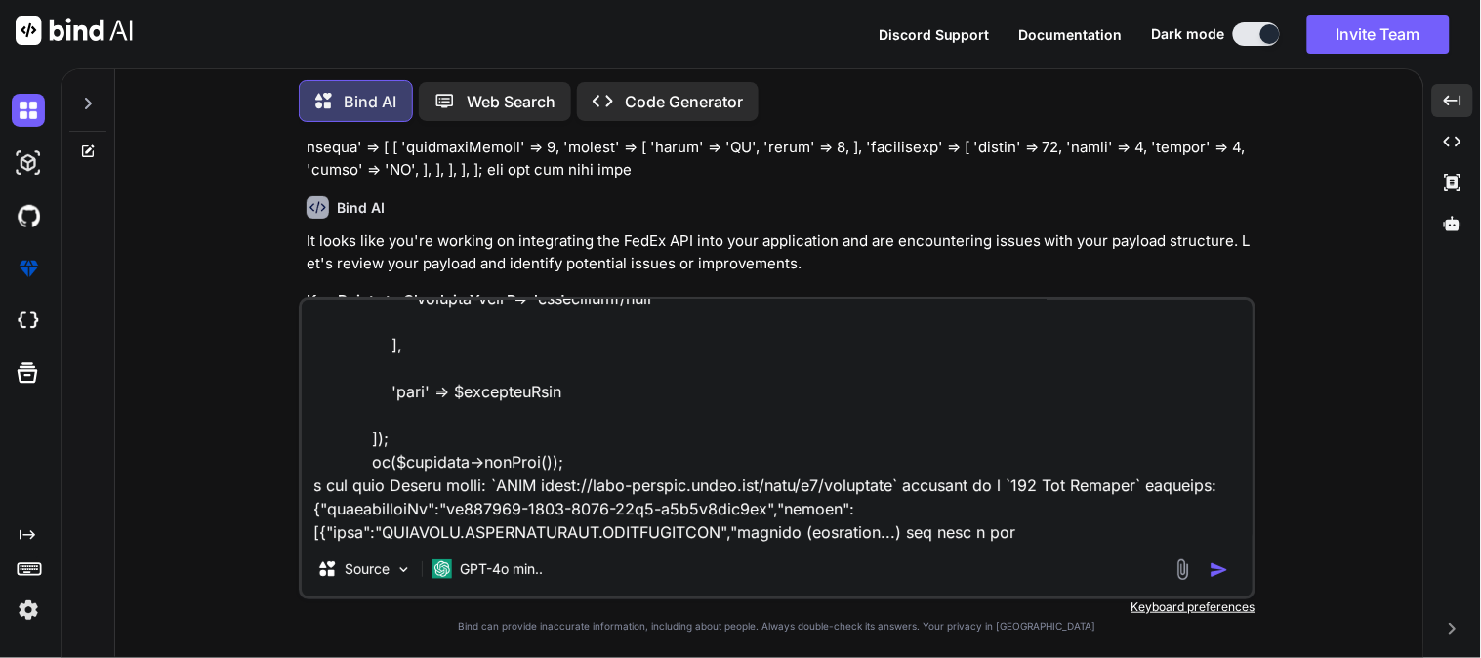
paste textarea "$shipmentData = [ "shipper" => [ "accountNumber" => env('FEDEX_ACCOUNT_NUMBER')…"
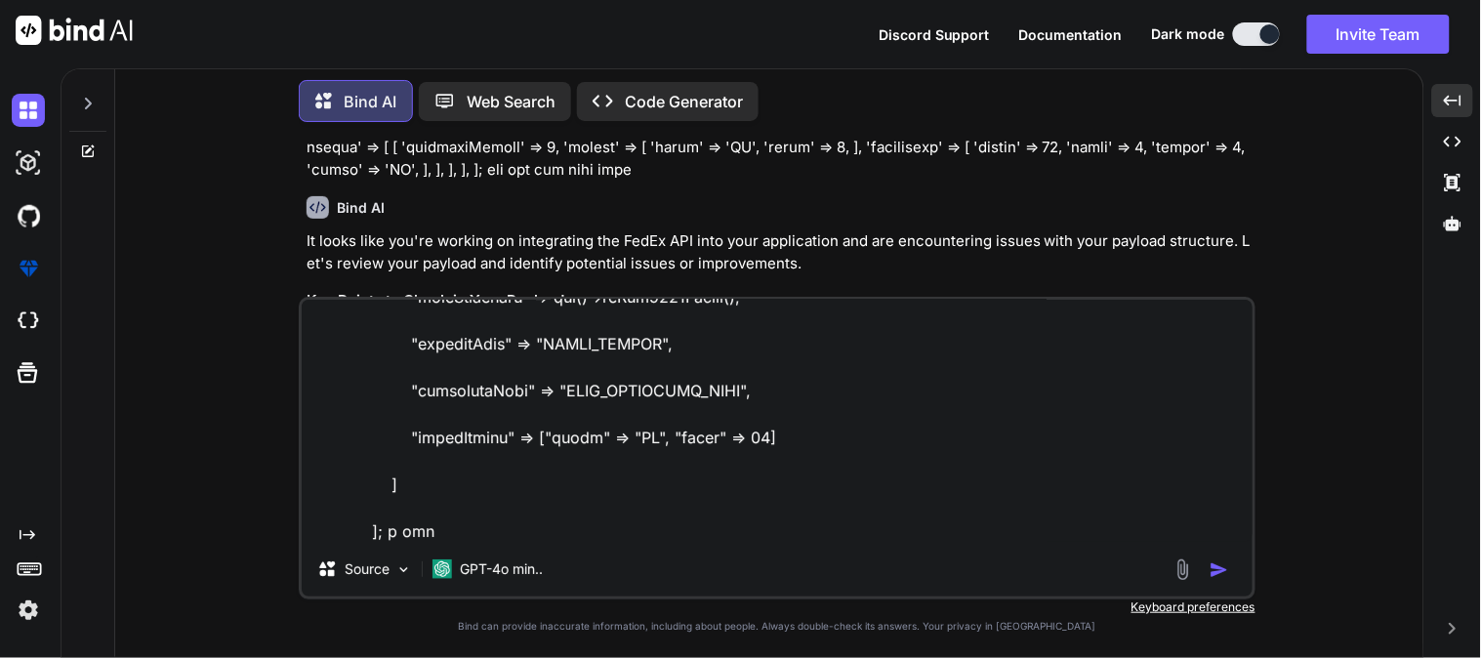
paste textarea "Client error: `POST https://[DOMAIN_NAME]/ship/v1/shipments` resulted in a `422…"
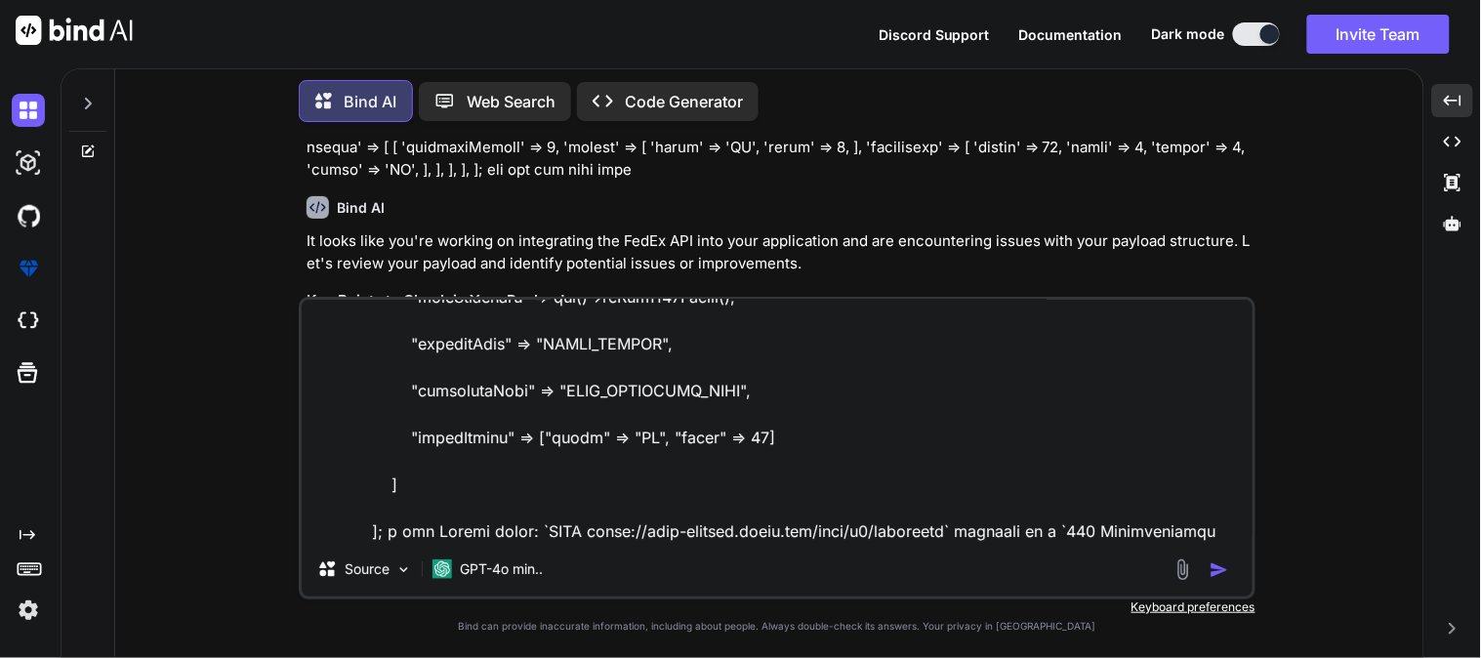
scroll to position [1946, 0]
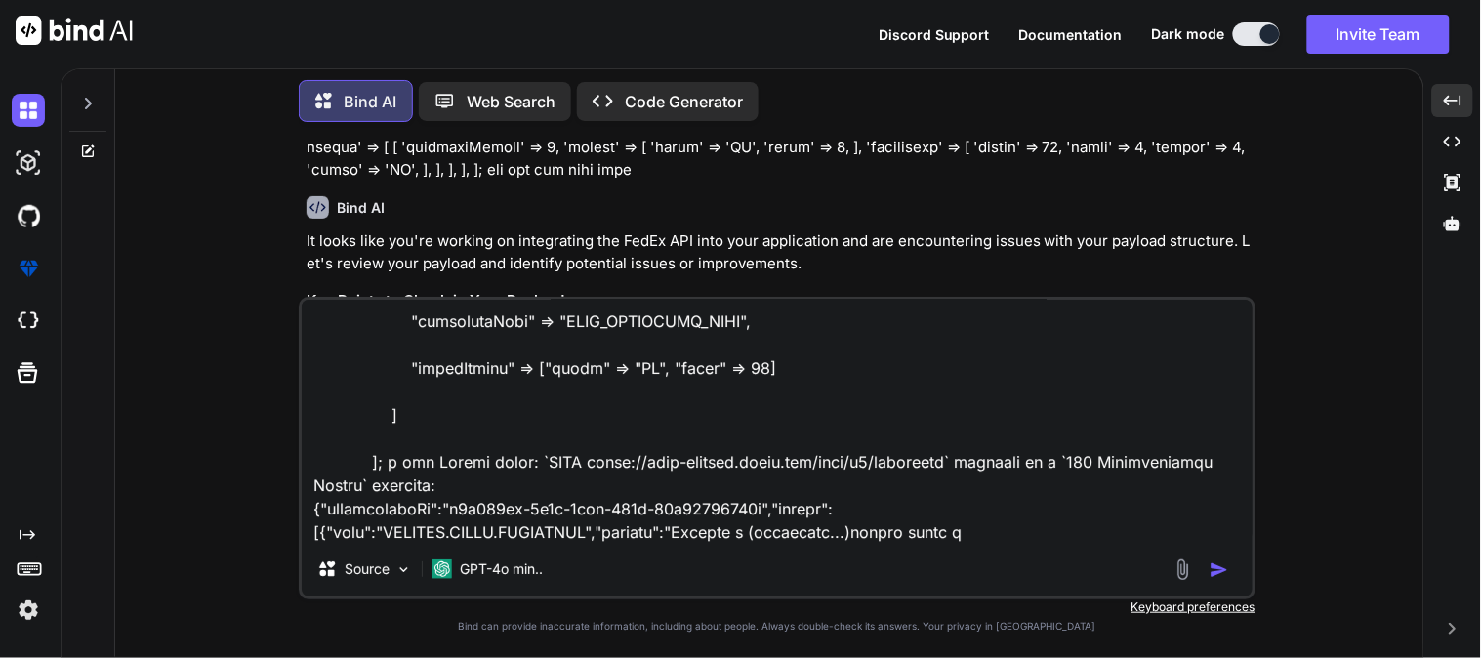
type textarea "i am integating fedex pais in my appilication but i have facing some issue, so …"
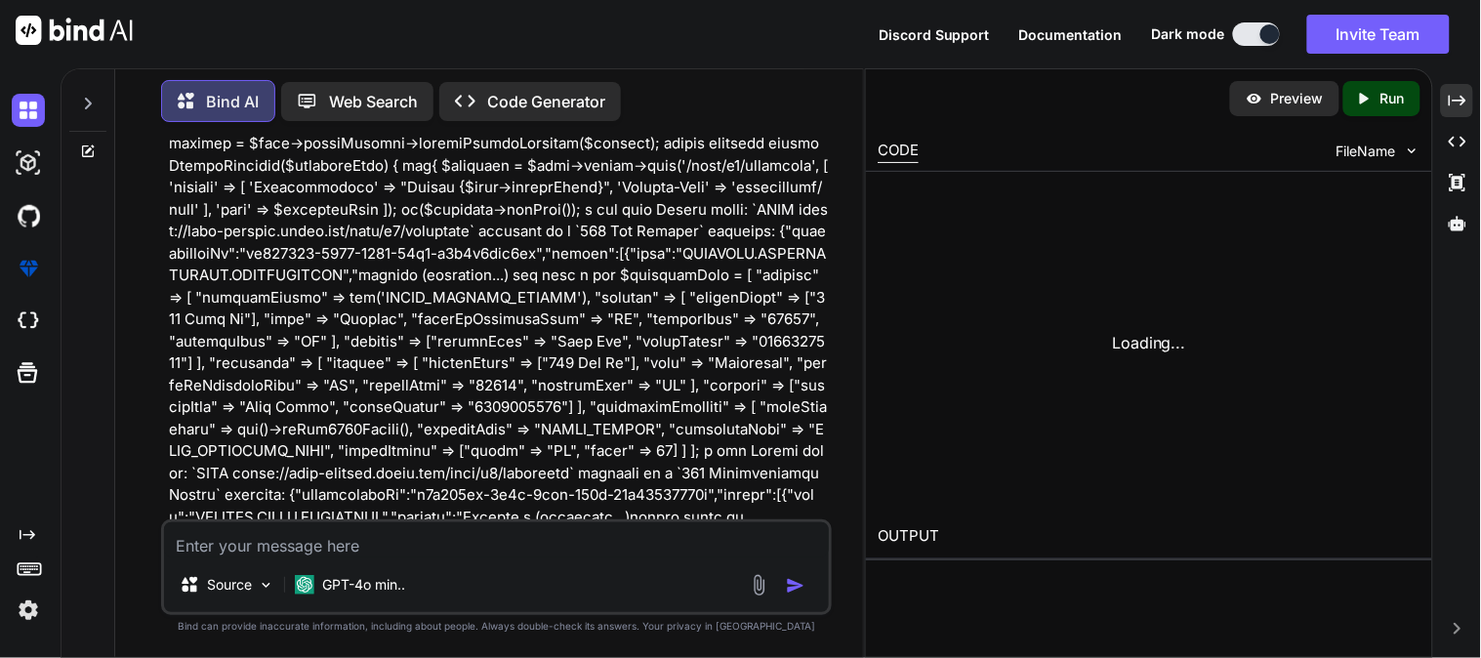
scroll to position [15541, 0]
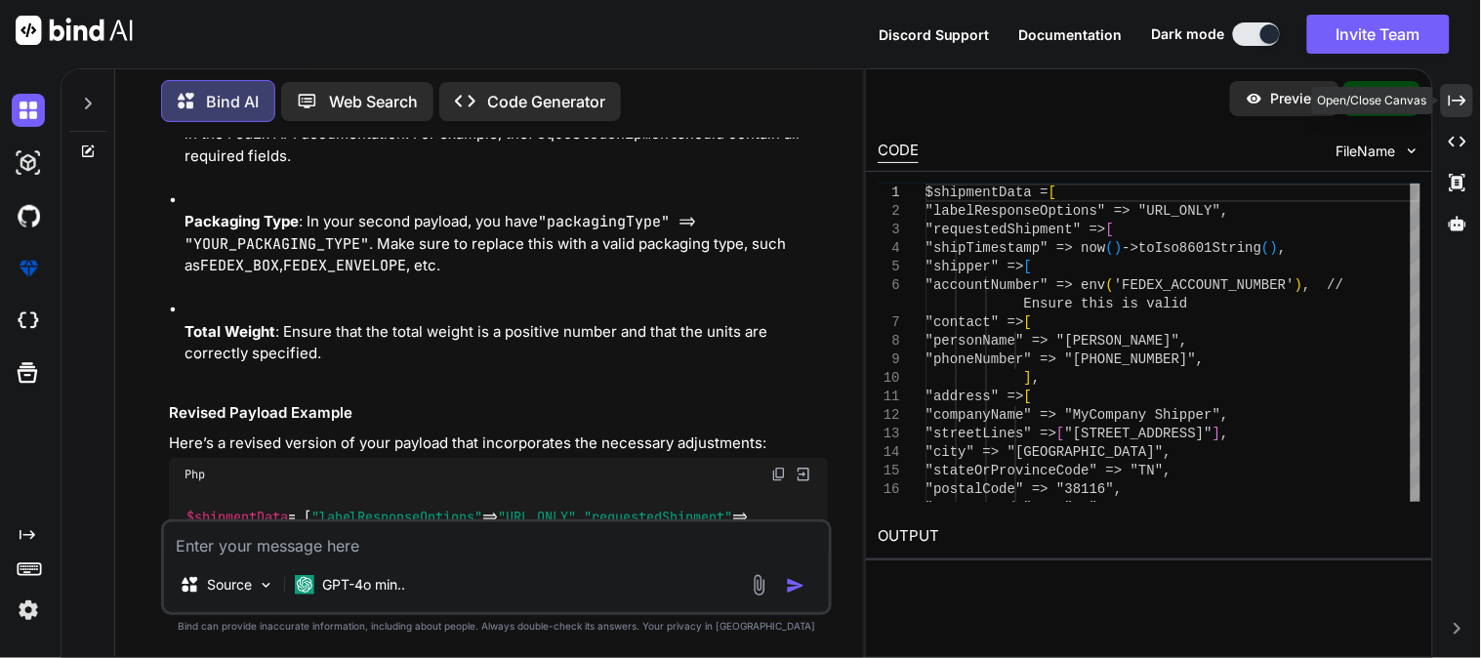
click at [1468, 94] on div "Created with Pixso." at bounding box center [1457, 100] width 32 height 33
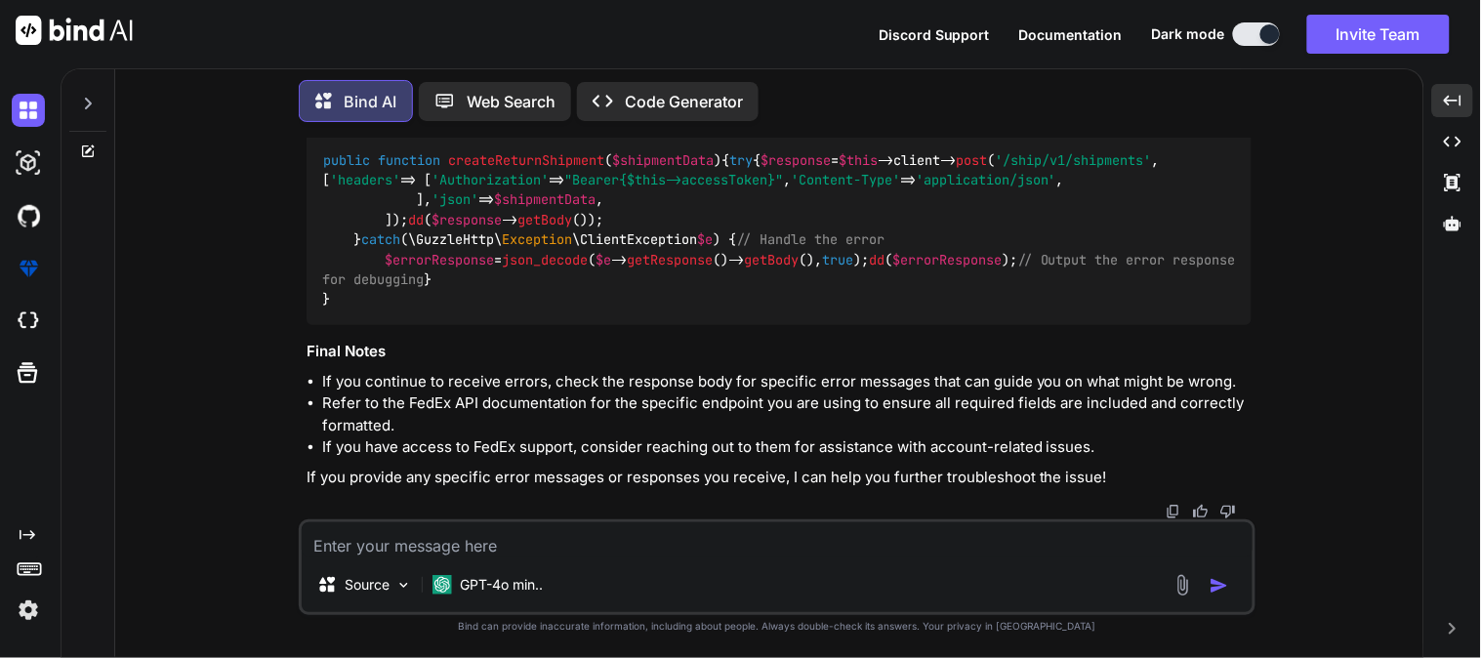
scroll to position [15209, 0]
click at [1203, 126] on img at bounding box center [1203, 118] width 16 height 16
click at [581, 566] on div "Source GPT-4o min.." at bounding box center [777, 588] width 951 height 47
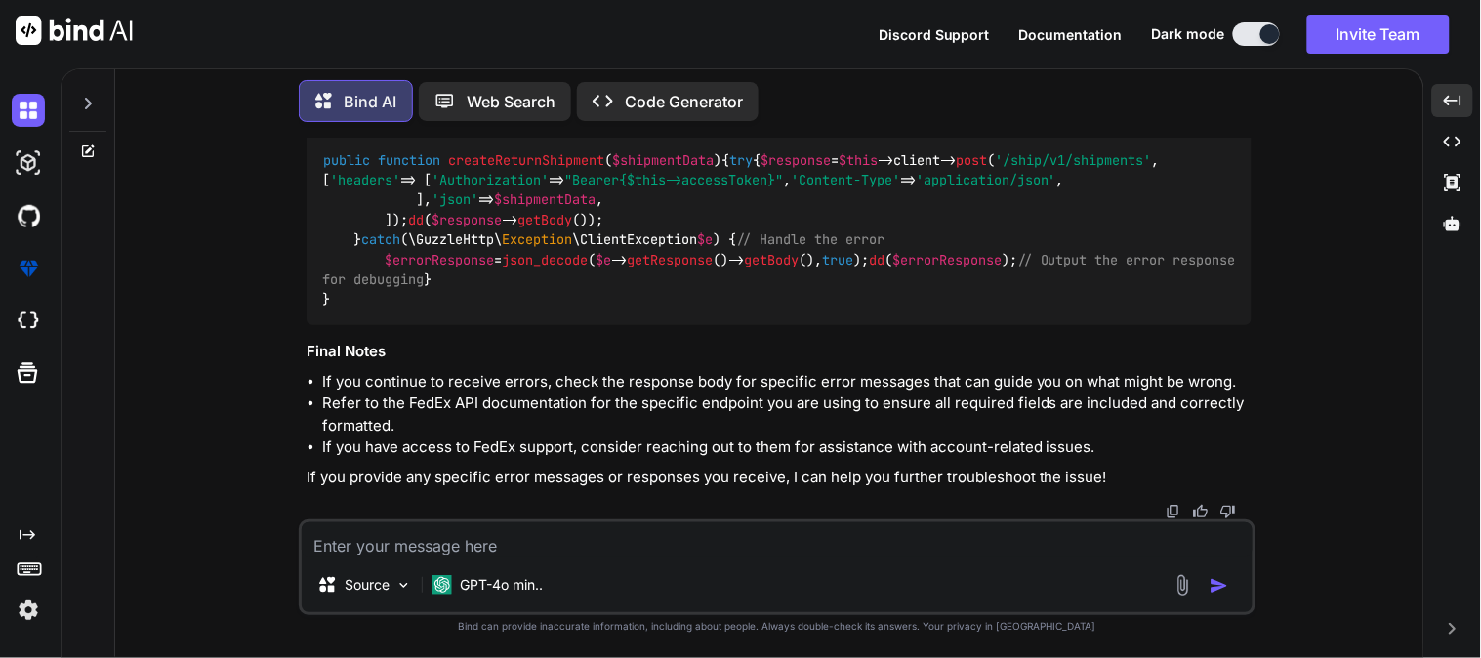
click at [582, 547] on textarea at bounding box center [777, 539] width 951 height 35
paste textarea "array:2 [ // app\Services\FedExService.php:229 "transactionId" => "7b886457-c33…"
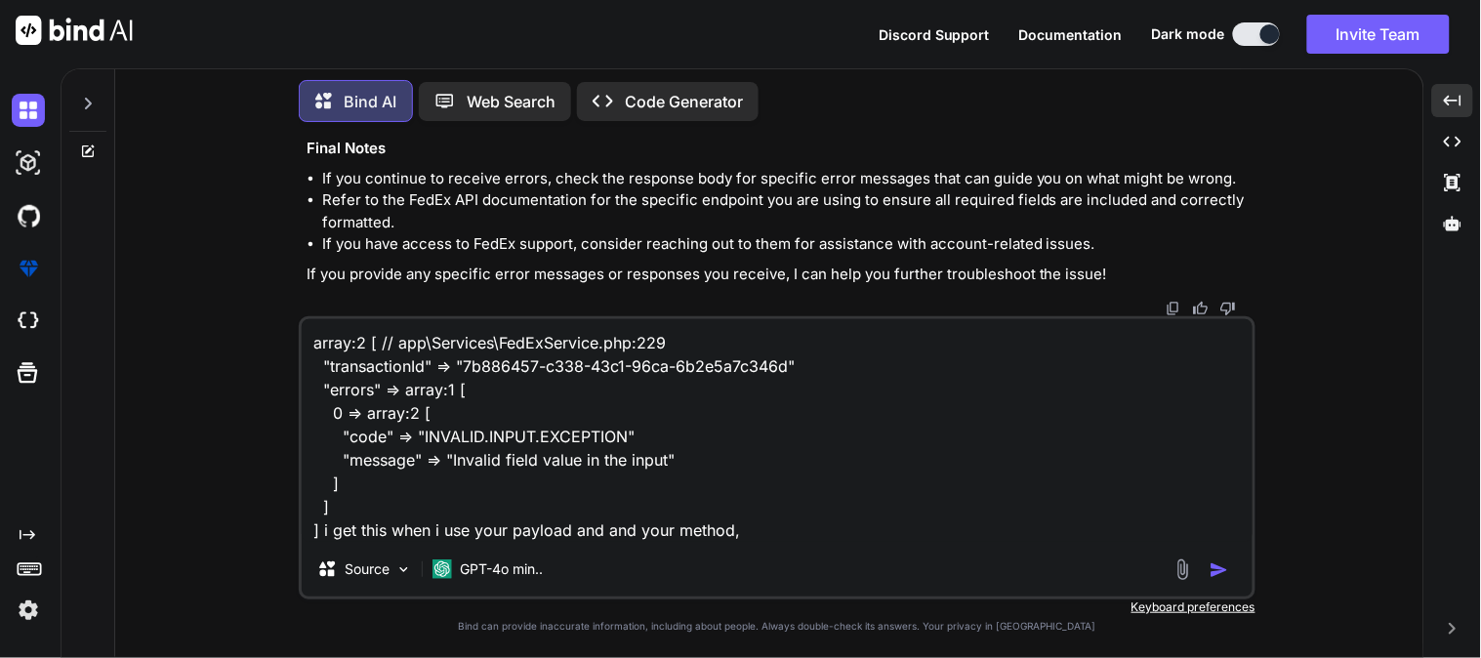
click at [885, 503] on textarea "array:2 [ // app\Services\FedExService.php:229 "transactionId" => "7b886457-c33…" at bounding box center [777, 430] width 951 height 223
click at [856, 527] on textarea "array:2 [ // app\Services\FedExService.php:229 "transactionId" => "7b886457-c33…" at bounding box center [777, 430] width 951 height 223
paste textarea "public function createReturnShipment($shipmentData) { try { $response = $this->…"
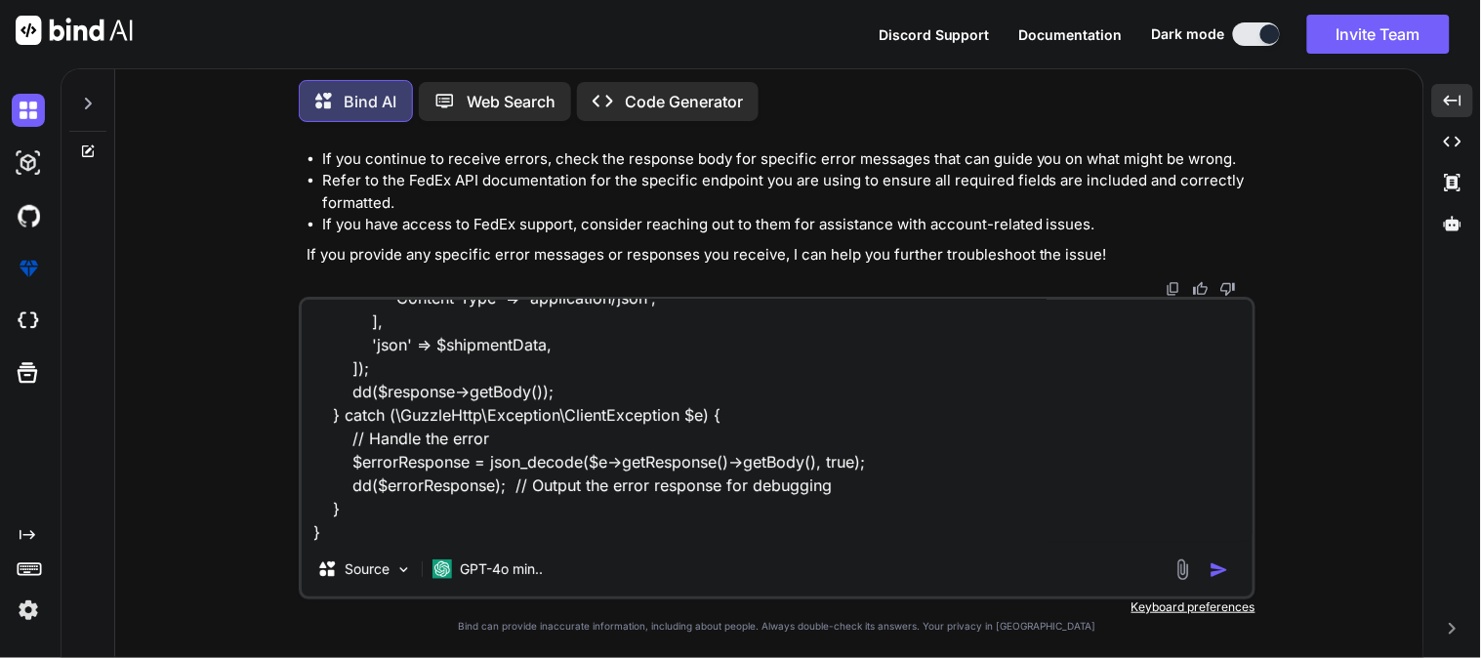
scroll to position [15317, 0]
click at [759, 529] on textarea "array:2 [ // app\Services\FedExService.php:229 "transactionId" => "7b886457-c33…" at bounding box center [777, 421] width 951 height 242
paste textarea "$shipmentData = [ "labelResponseOptions" => "URL_ONLY", "requestedShipment" => …"
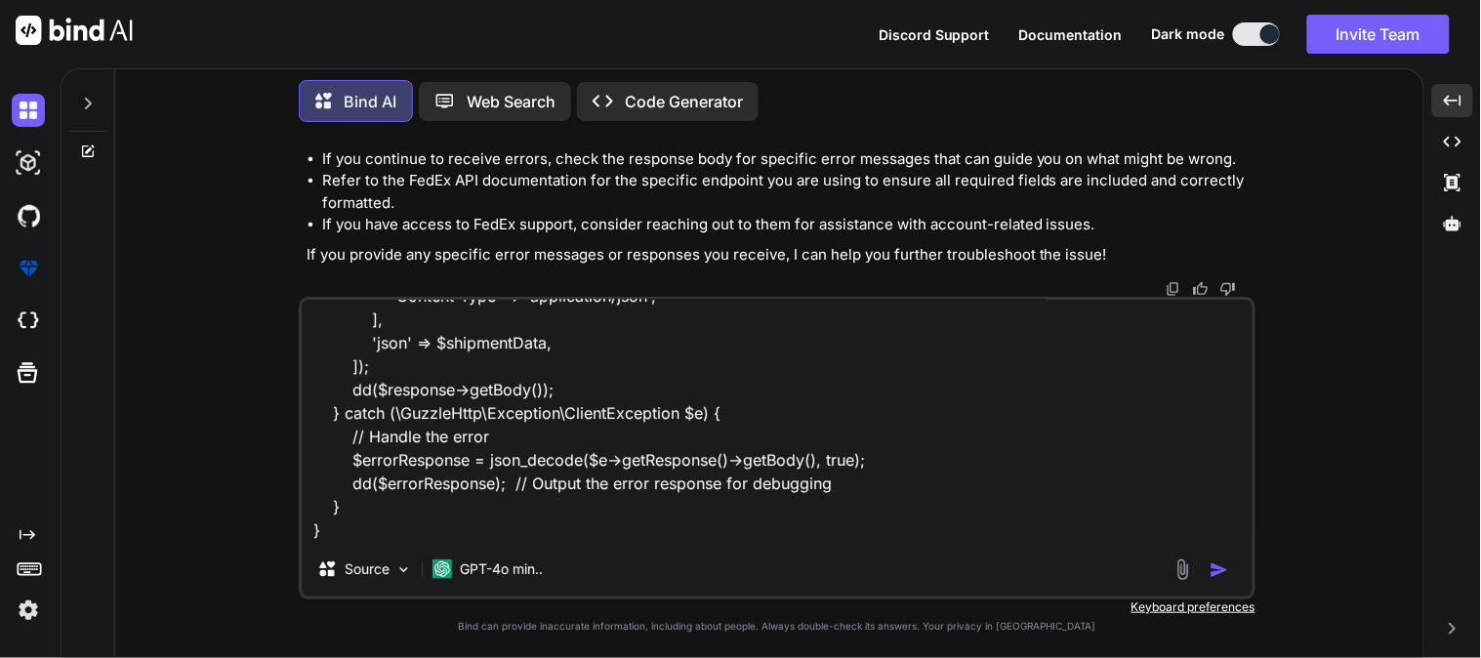
type textarea "array:2 [ // app\Services\FedExService.php:229 "transactionId" => "7b886457-c33…"
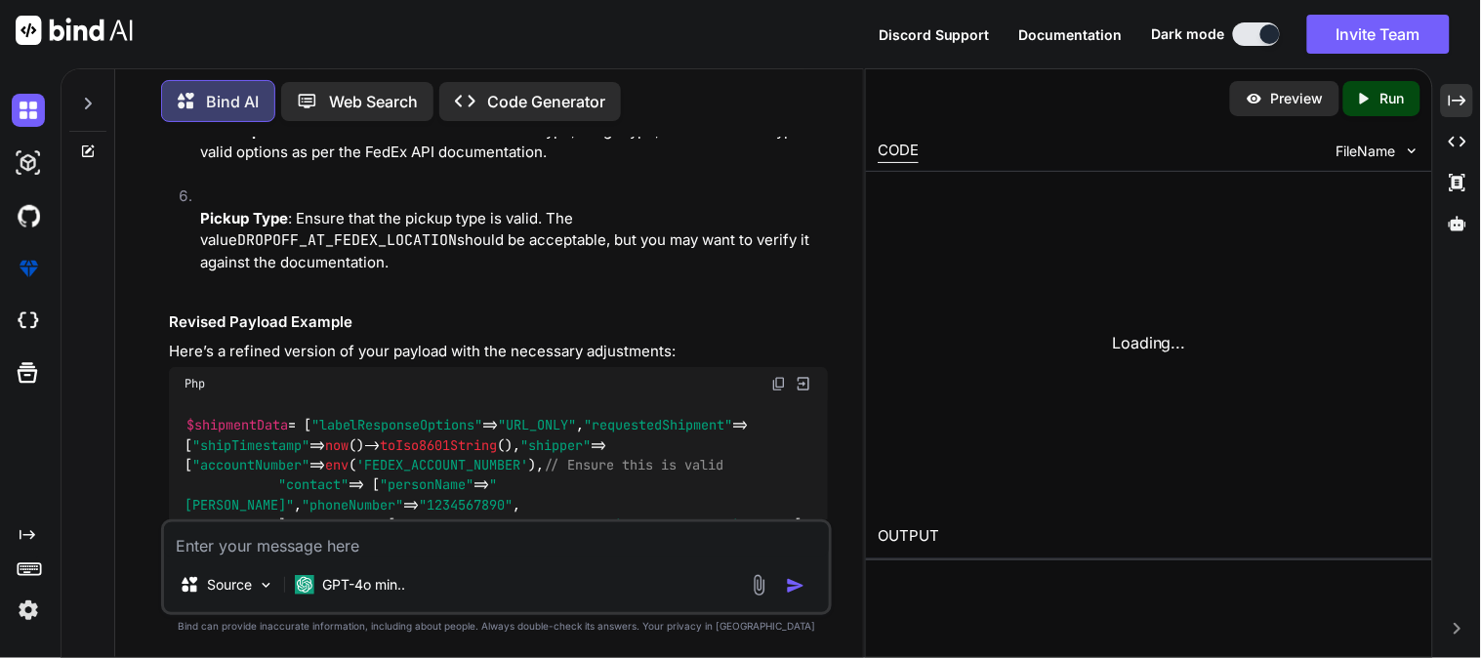
scroll to position [20319, 0]
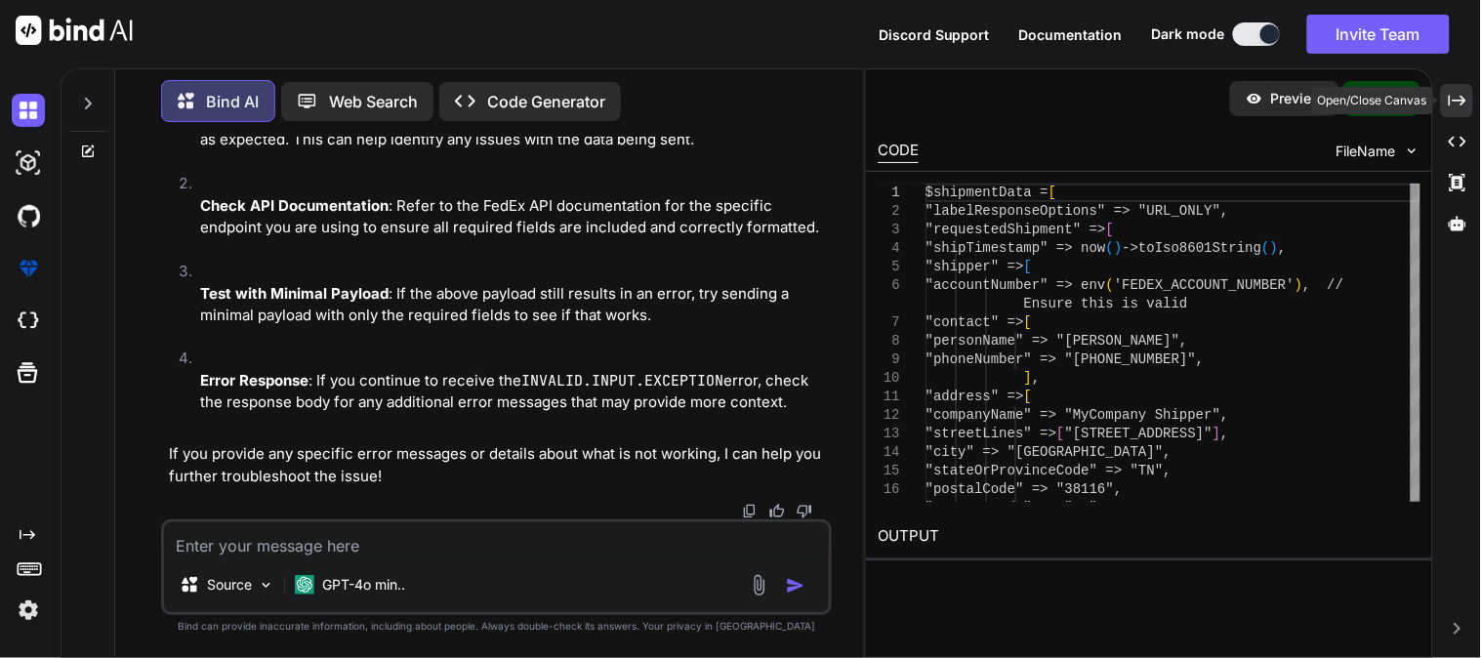
click at [1457, 101] on icon at bounding box center [1457, 100] width 18 height 11
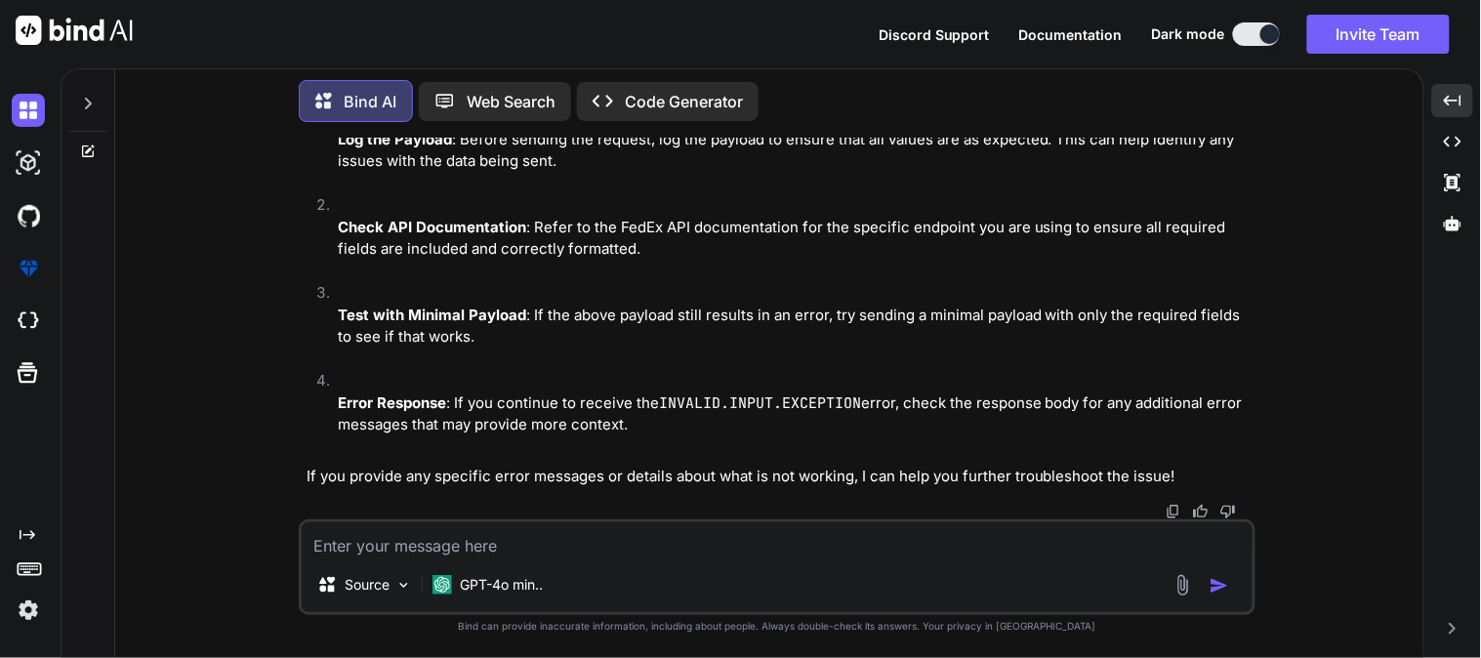
scroll to position [18571, 0]
click at [664, 529] on textarea at bounding box center [777, 539] width 951 height 35
paste textarea "[[DATE] 10:53:29] [DOMAIN_NAME]: FedEx Payload Before Send: {"labelResponseOpti…"
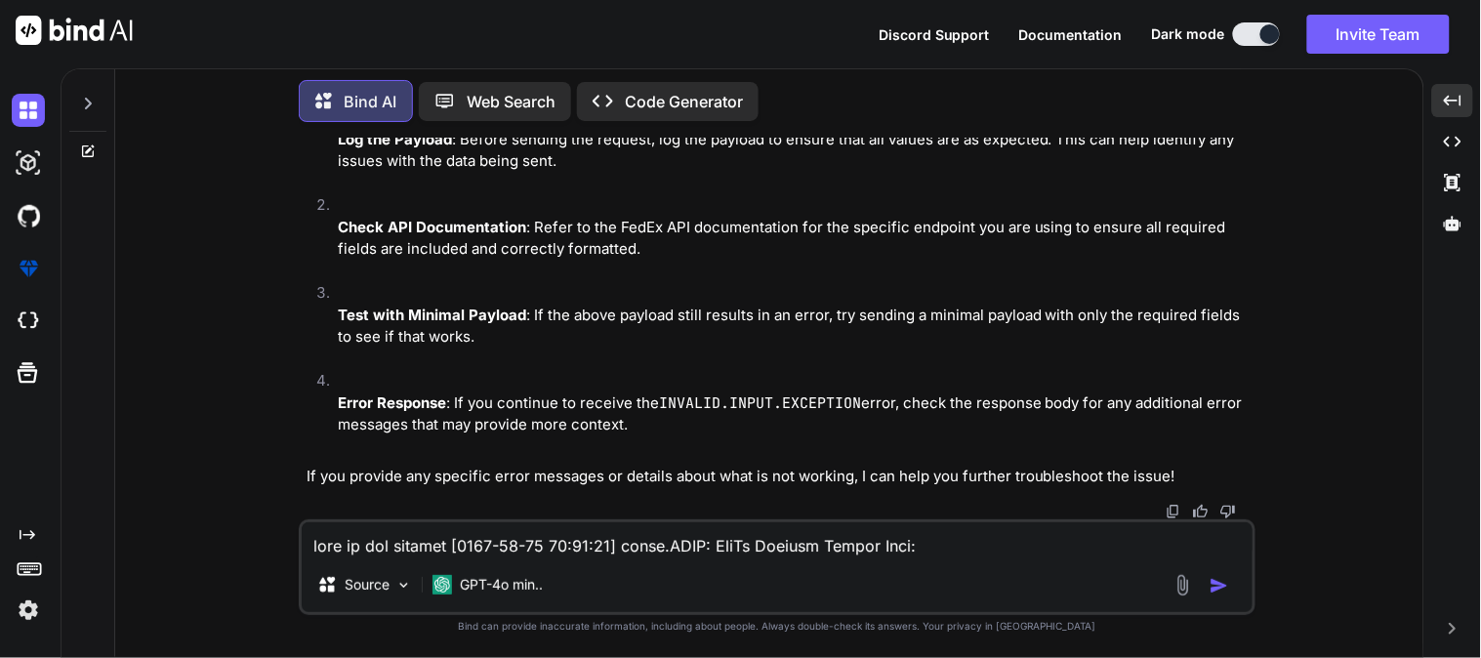
scroll to position [49, 0]
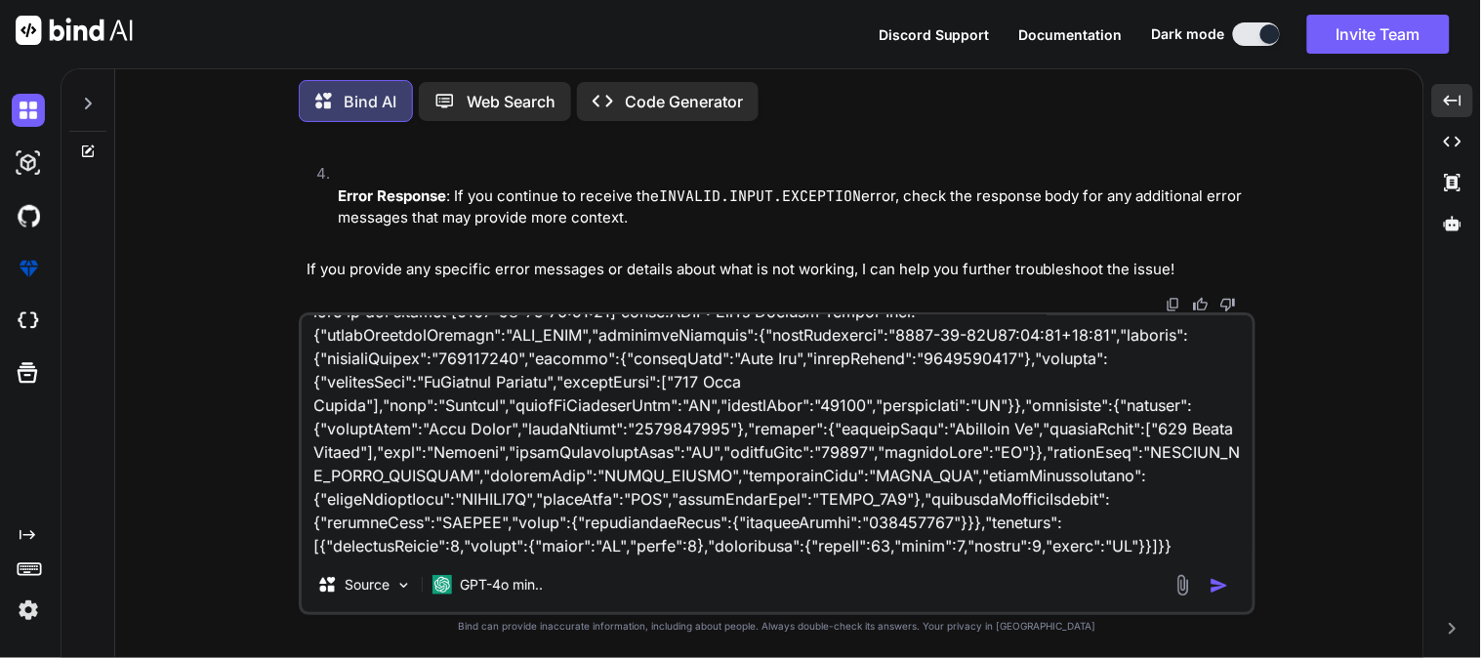
click at [667, 581] on div "Source GPT-4o min.." at bounding box center [777, 588] width 951 height 47
click at [1198, 550] on textarea at bounding box center [777, 436] width 951 height 242
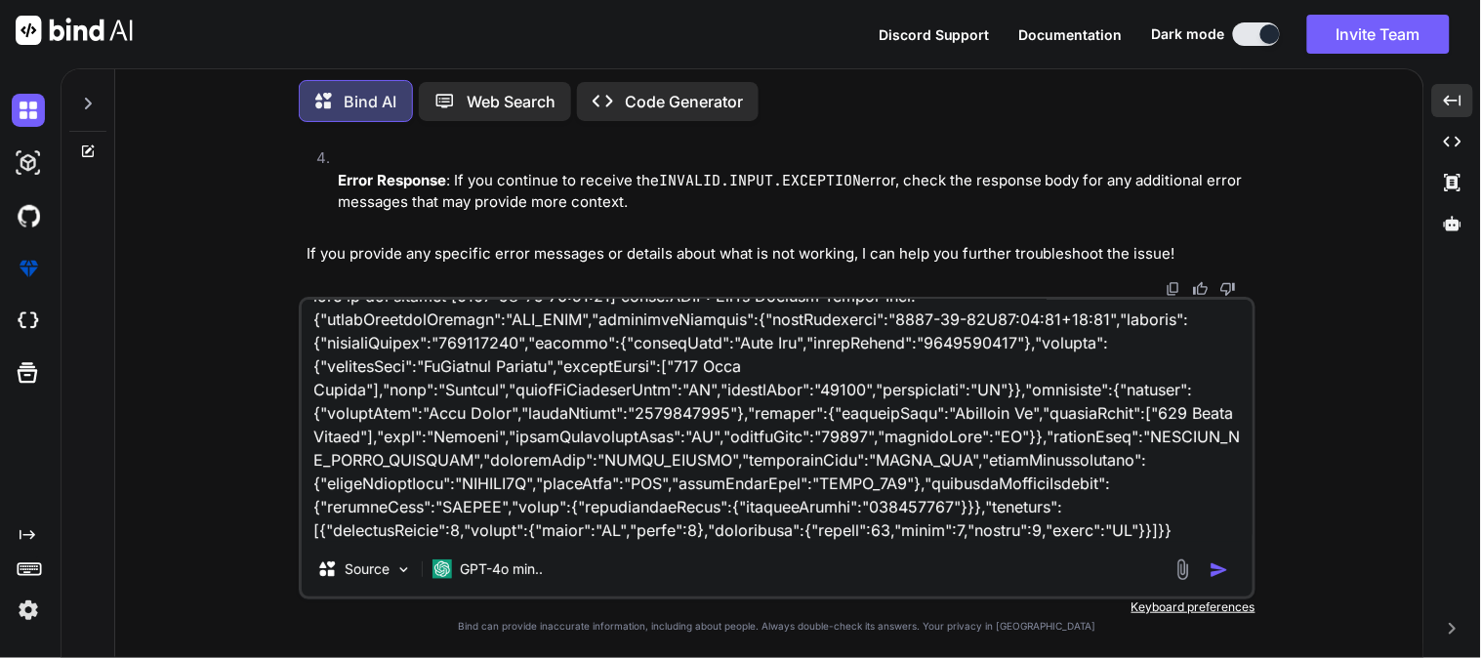
paste textarea "public function createReturnShipment($shipmentData) { try { Log::info('FedEx Pa…"
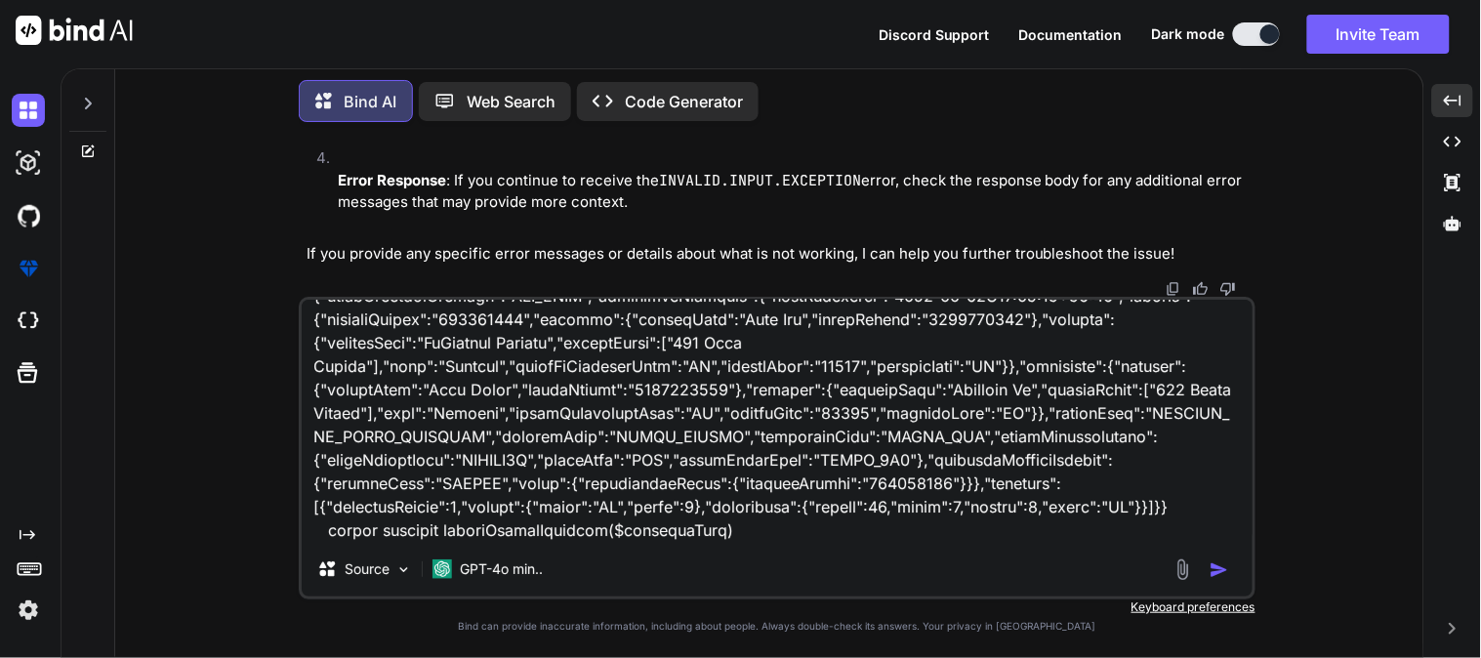
scroll to position [470, 0]
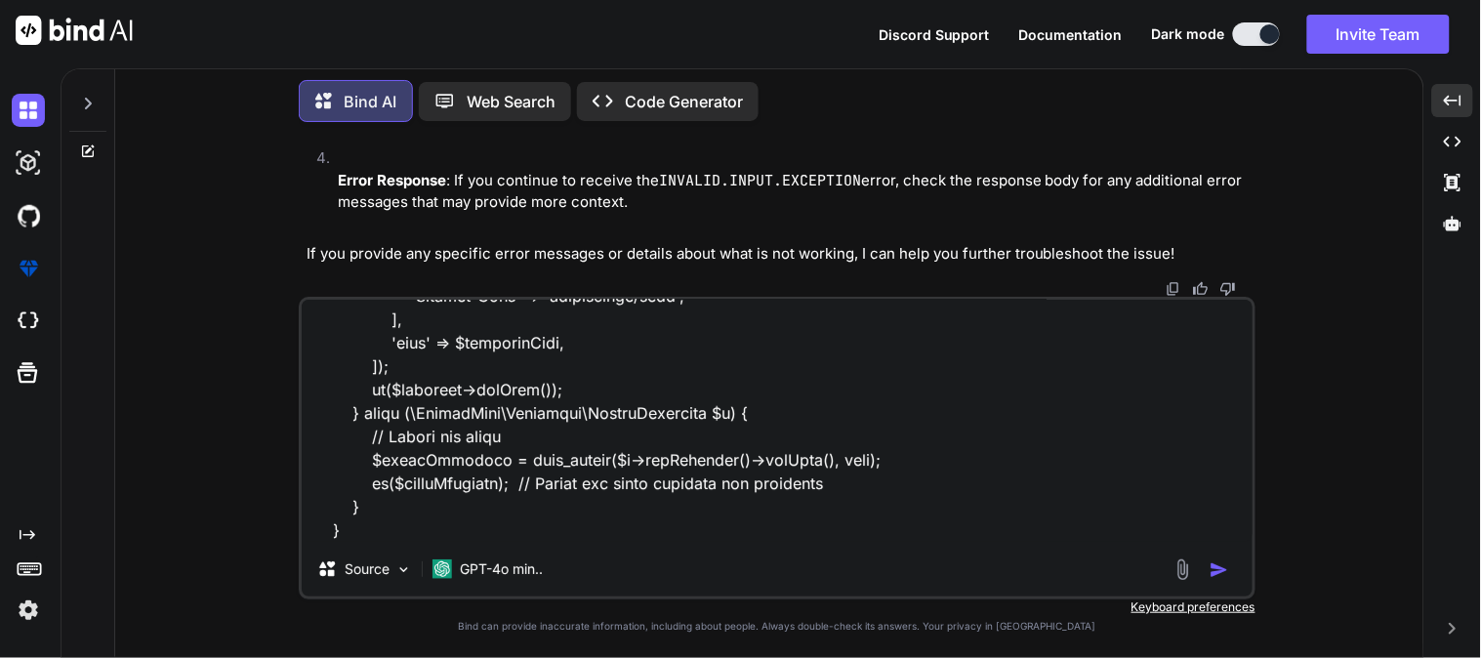
paste textarea "array:2 [ // app\Services\FedExService.php:230 "transactionId" => "fb045995-2ad…"
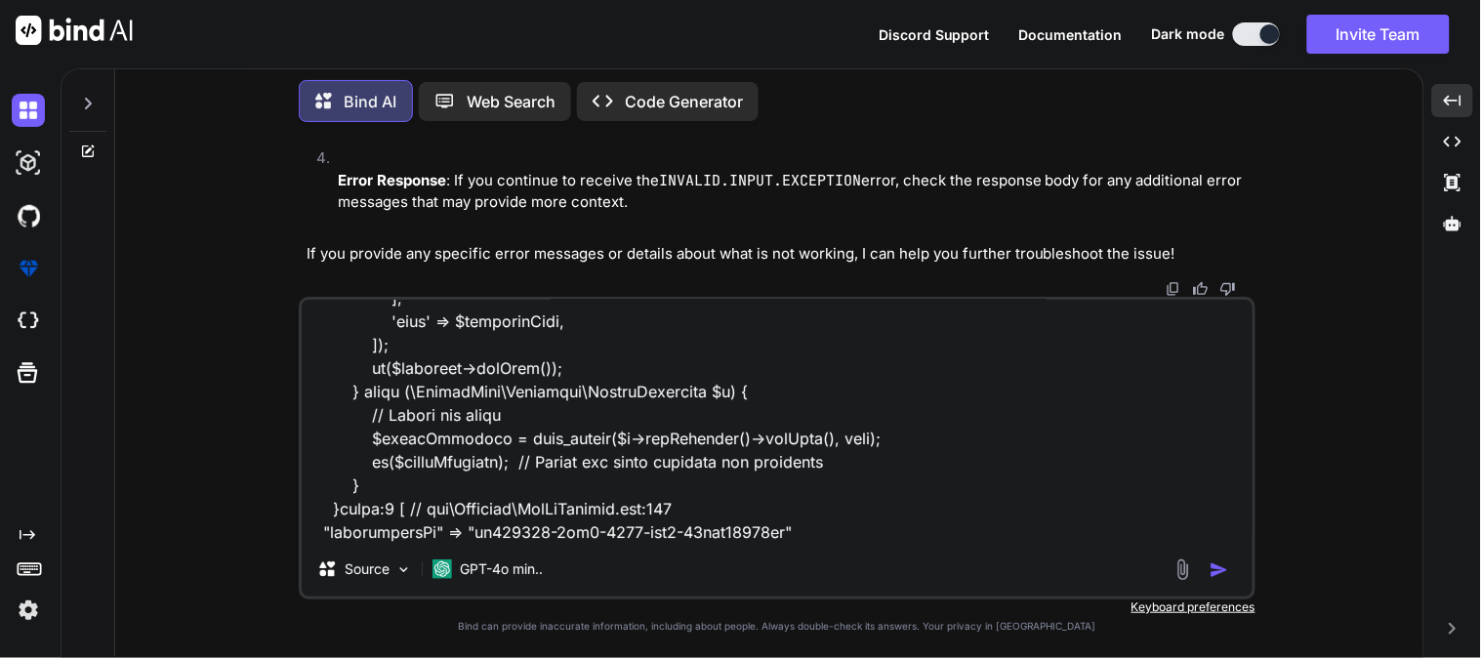
scroll to position [658, 0]
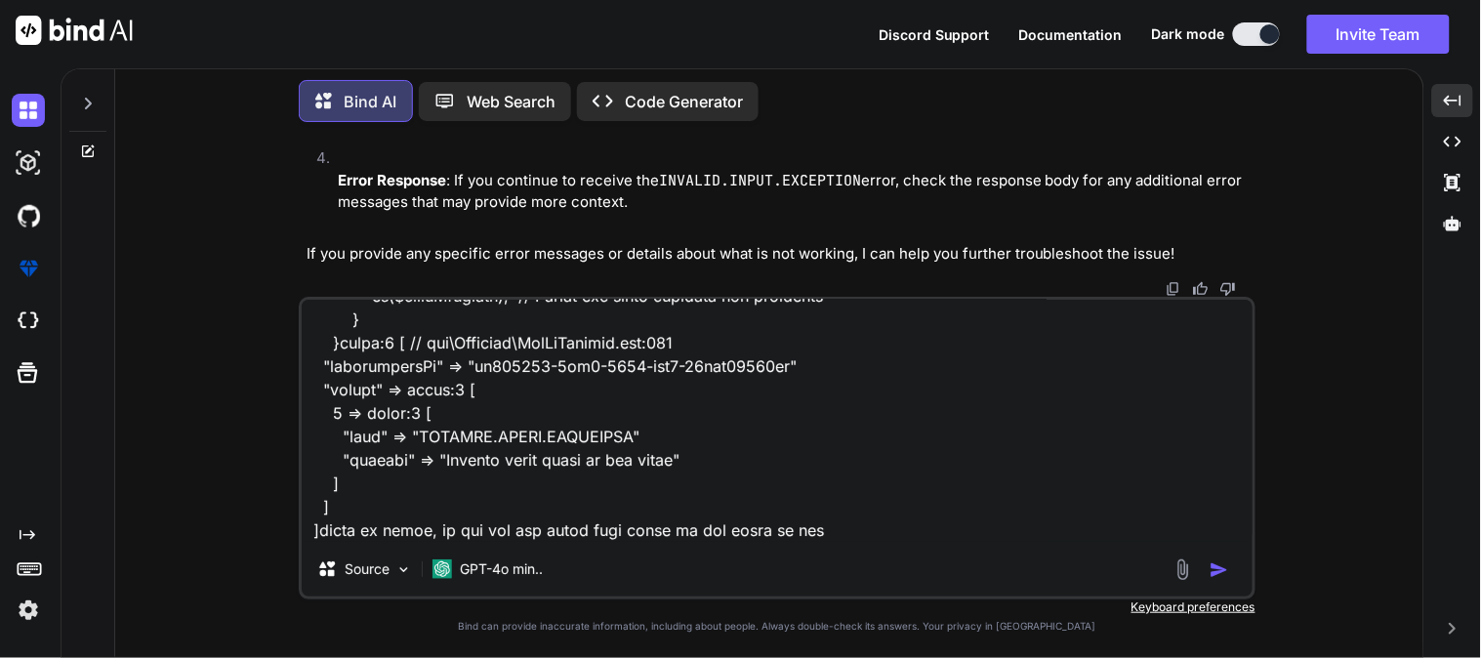
type textarea "this is teh payload [[DATE] 10:53:29] [DOMAIN_NAME]: FedEx Payload Before Send:…"
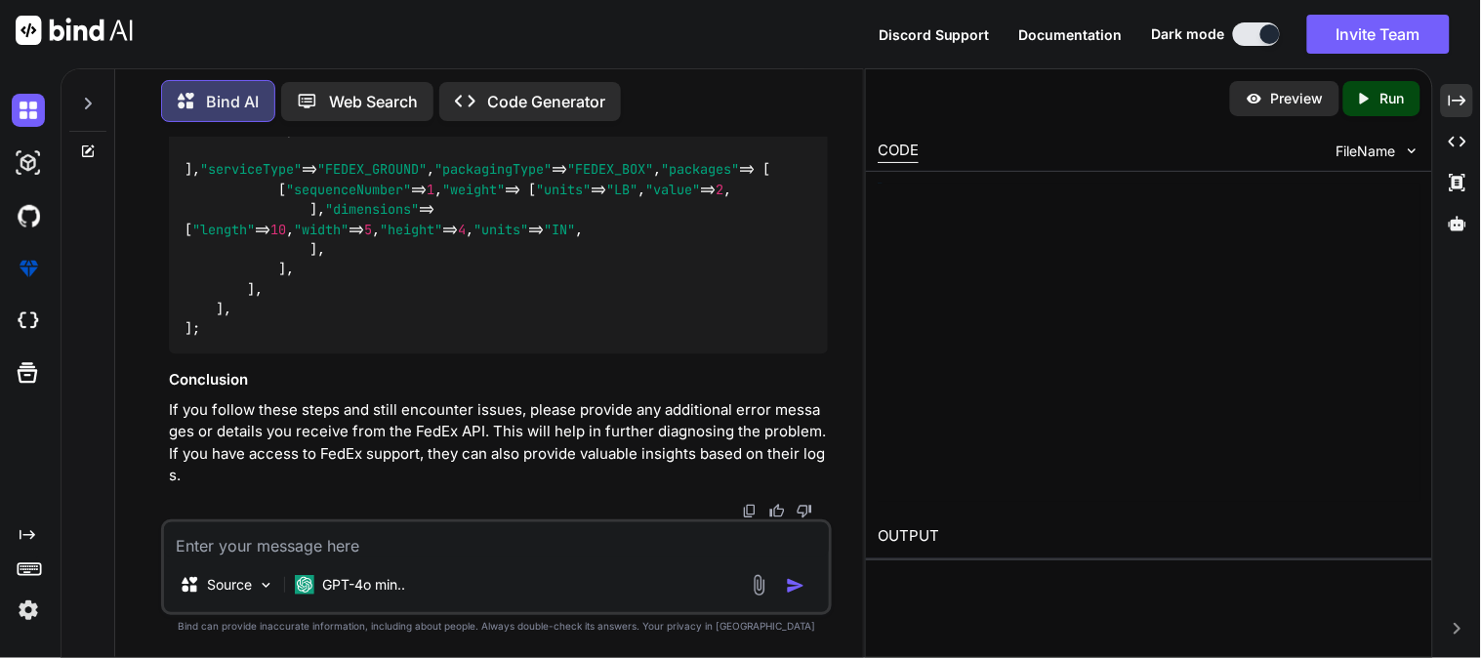
scroll to position [26530, 0]
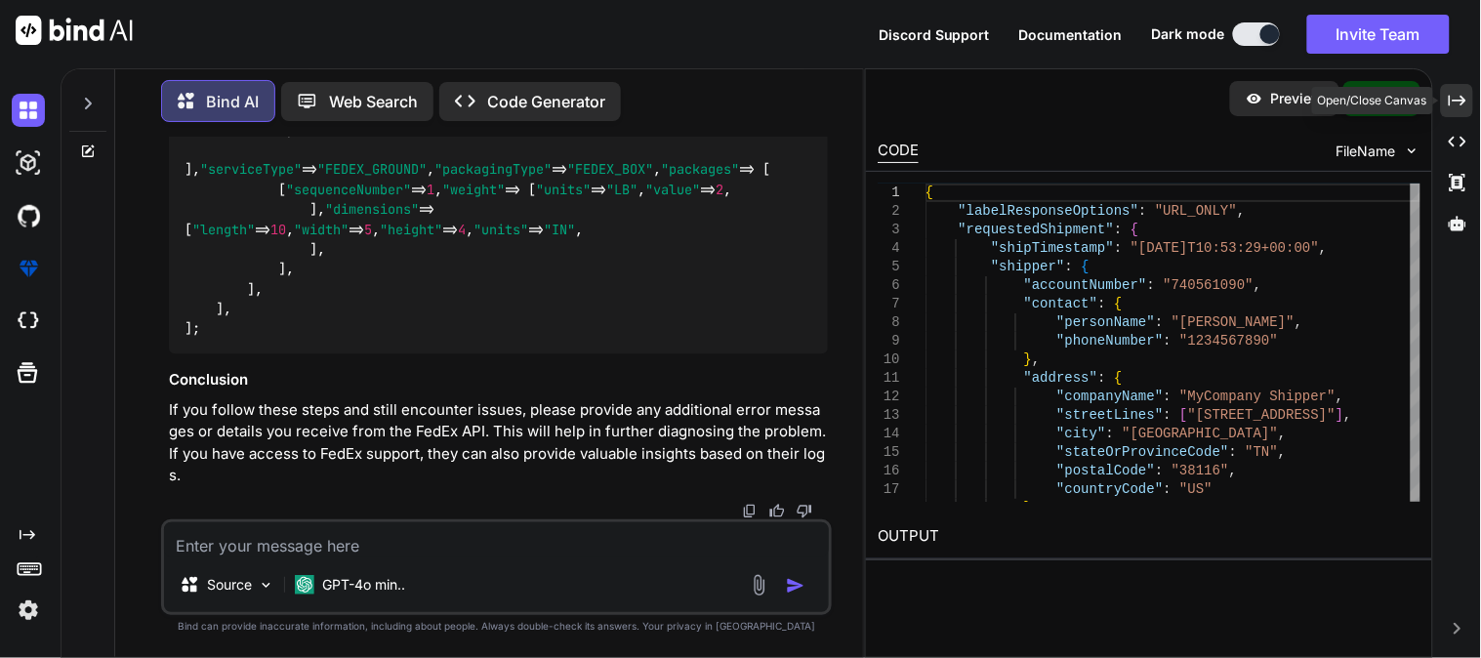
click at [1470, 100] on div "Created with Pixso." at bounding box center [1457, 100] width 32 height 33
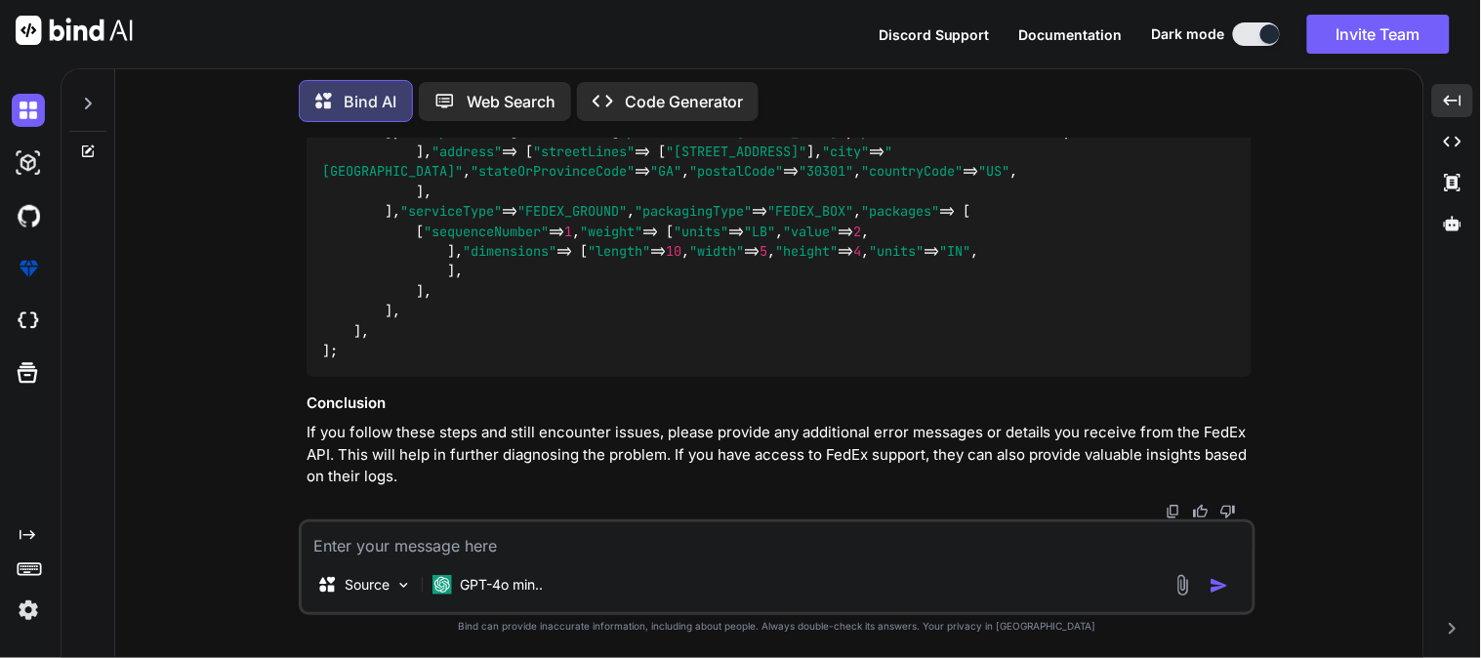
scroll to position [24470, 0]
click at [553, 542] on textarea at bounding box center [777, 539] width 951 height 35
paste textarea "**********"
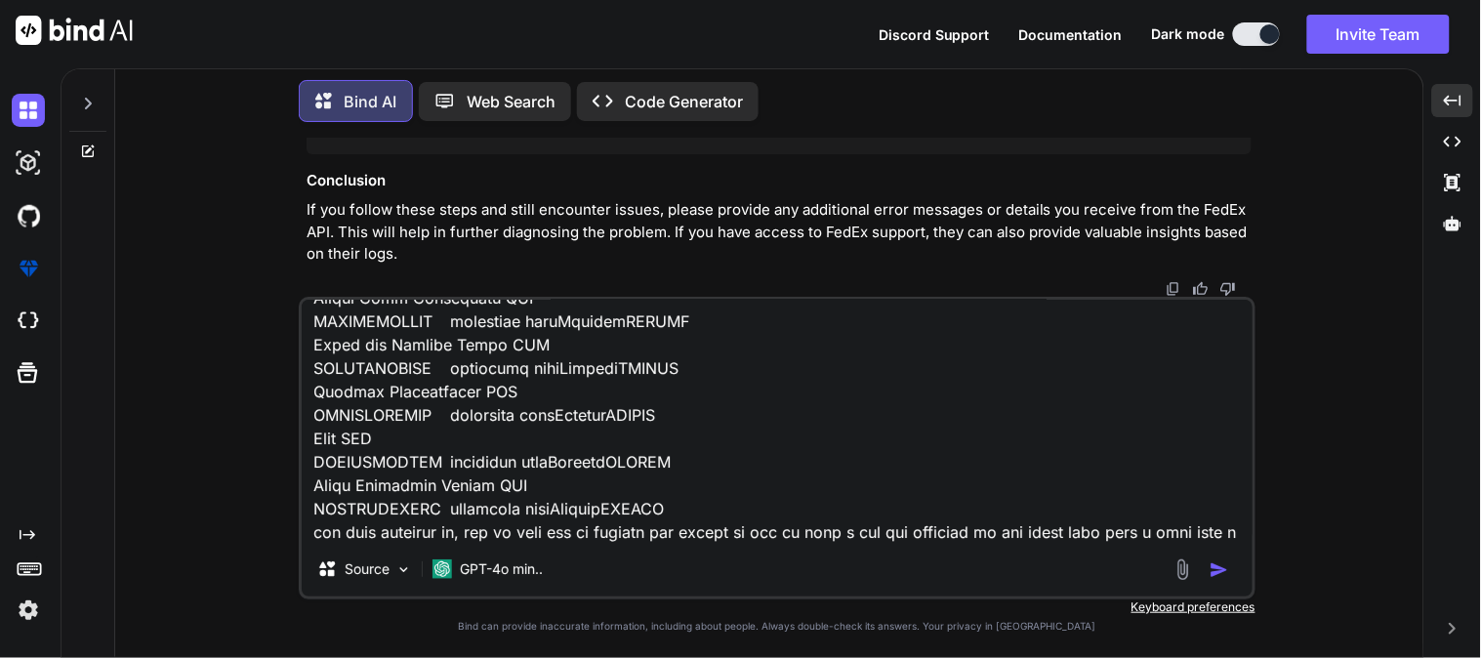
scroll to position [1643, 0]
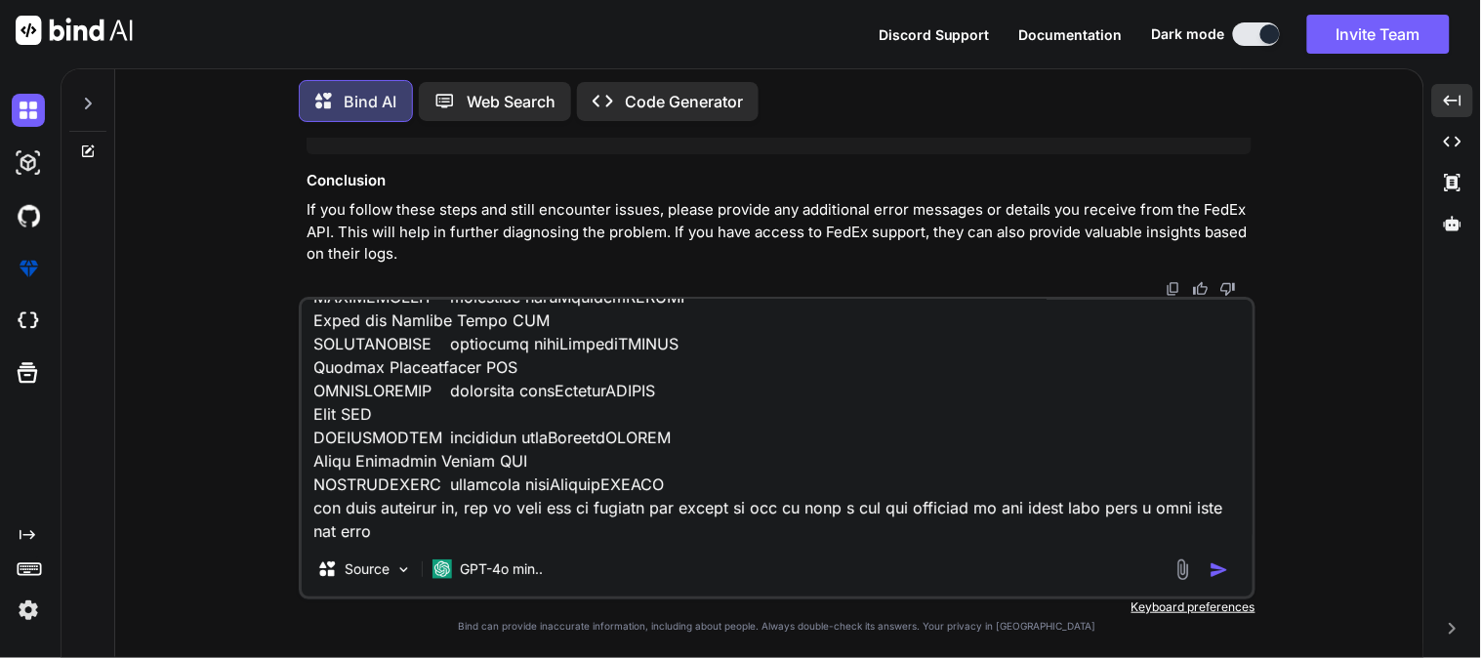
type textarea "**********"
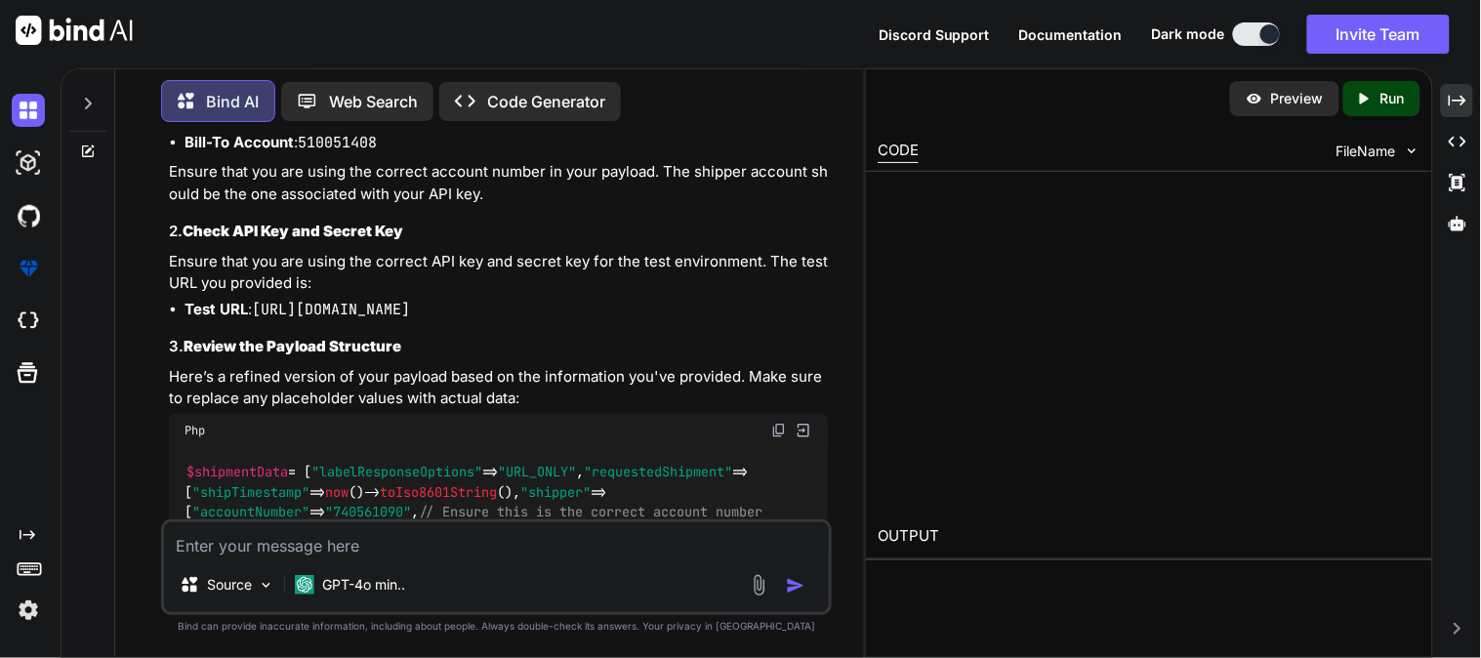
scroll to position [27150, 0]
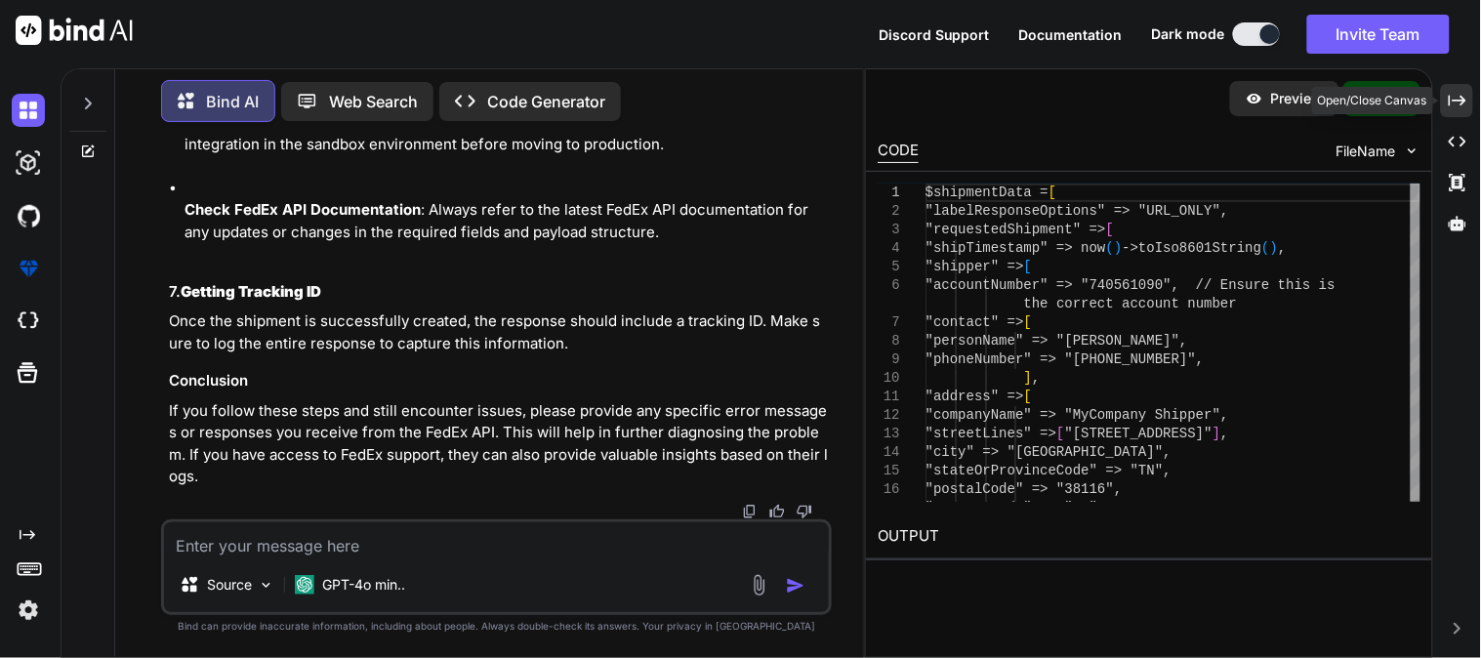
click at [1461, 93] on icon "Created with Pixso." at bounding box center [1457, 101] width 18 height 18
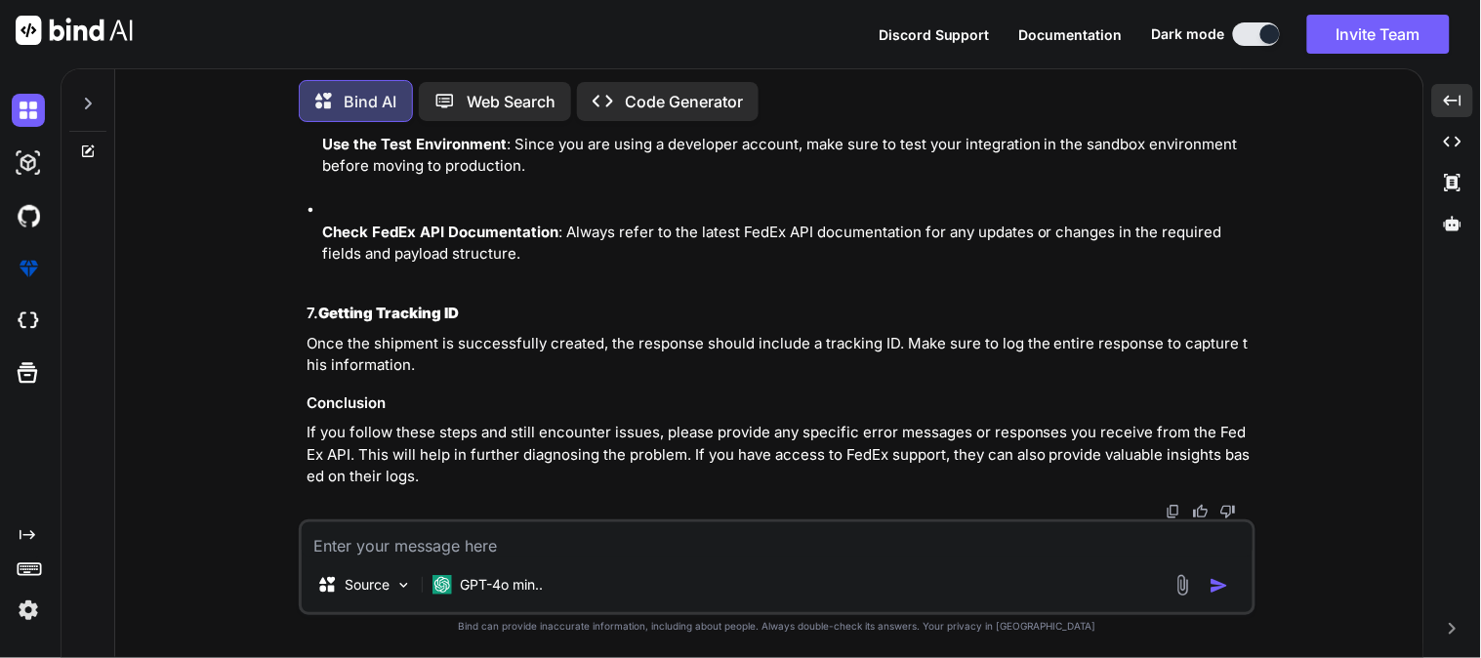
scroll to position [25496, 0]
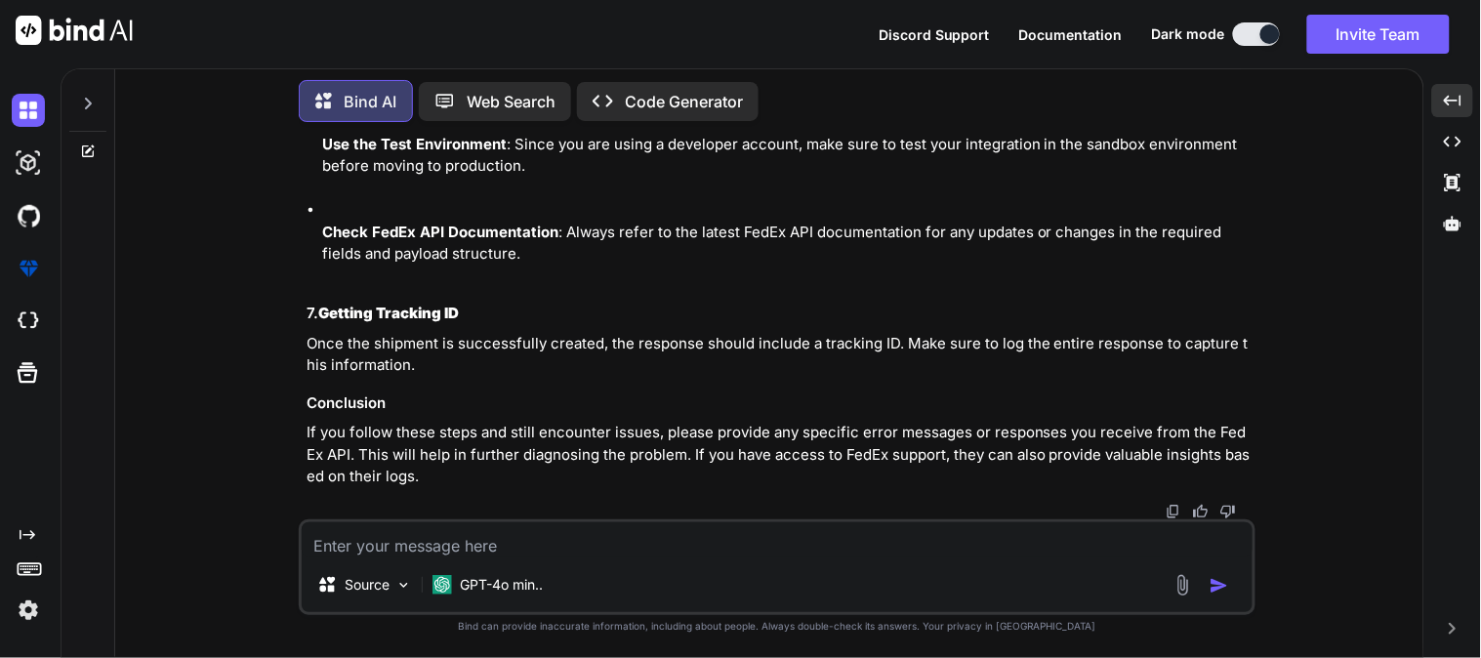
click at [509, 522] on textarea at bounding box center [777, 539] width 951 height 35
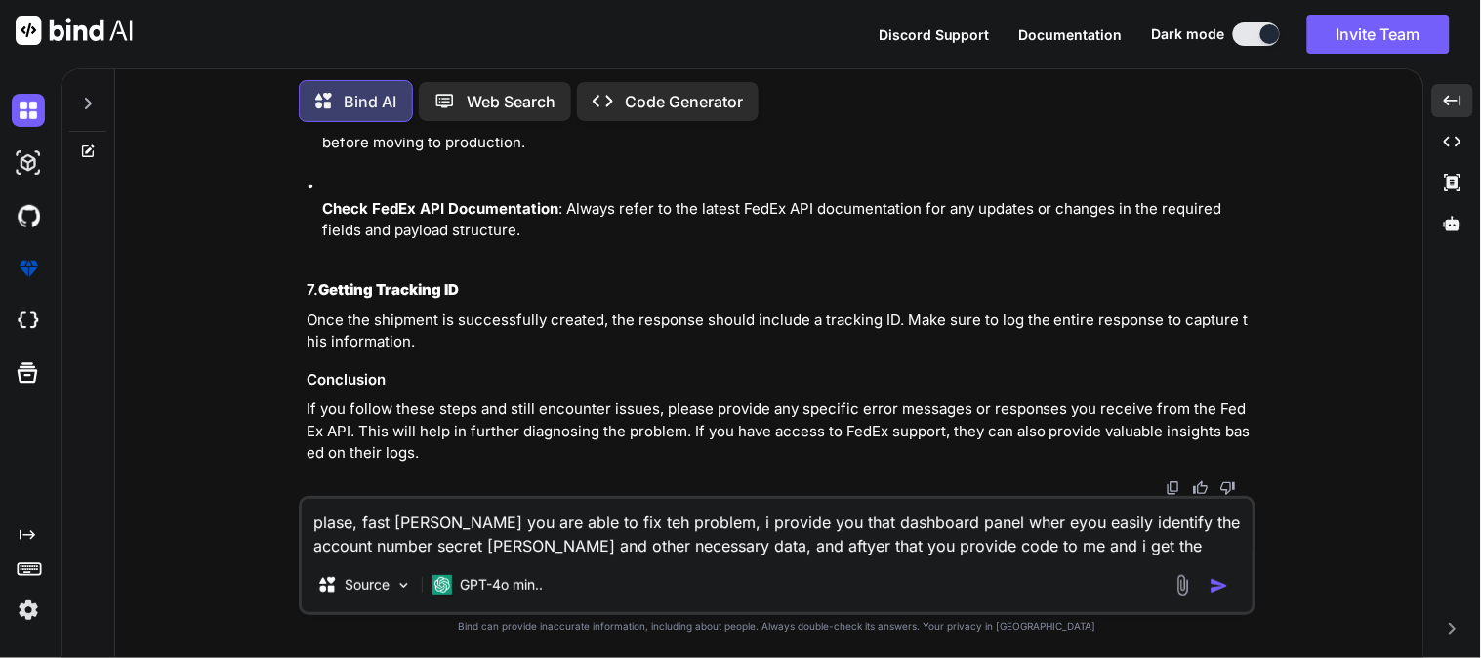
paste textarea "[[DATE] 11:00:57] [DOMAIN_NAME]: FedEx Payload Before Send: {"labelResponseOpti…"
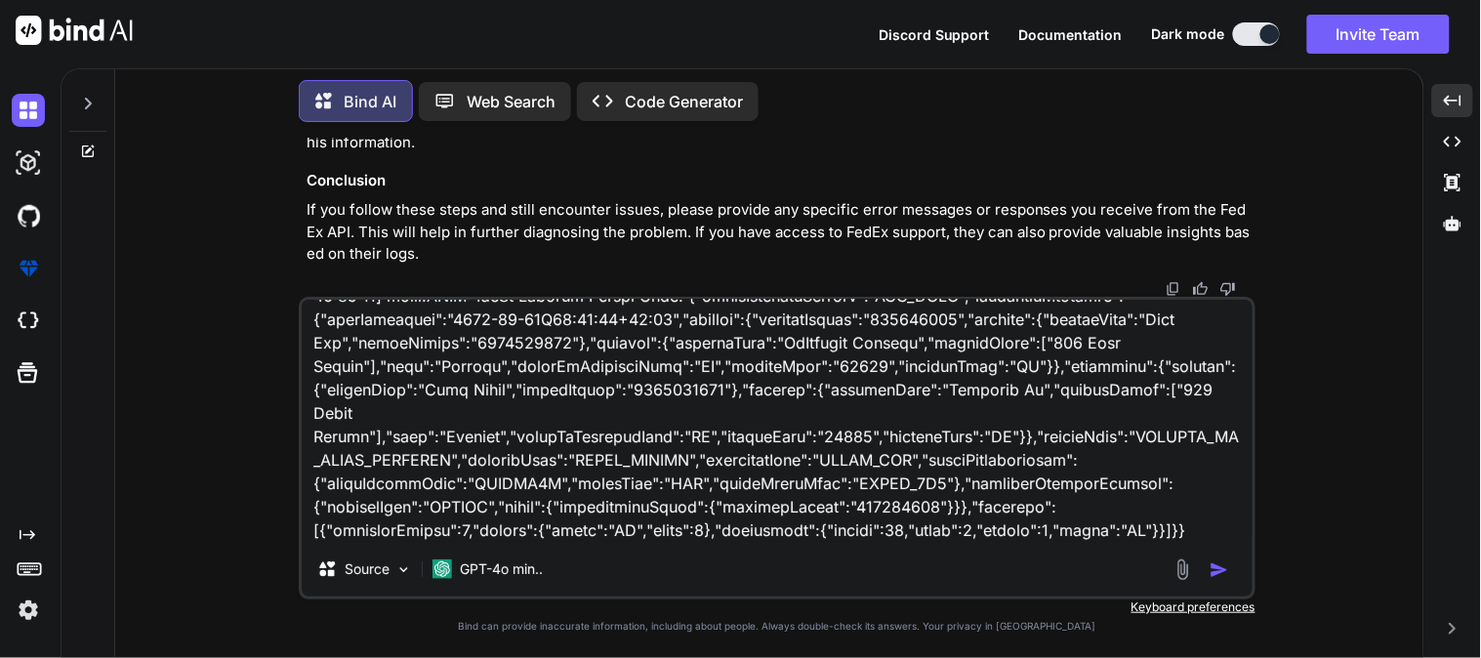
paste textarea "array:2 [ // app\Services\FedExService.php:232 "transactionId" => "d057f77a-ed7…"
type textarea "plase, fast [PERSON_NAME] you are able to fix teh problem, i provide you that d…"
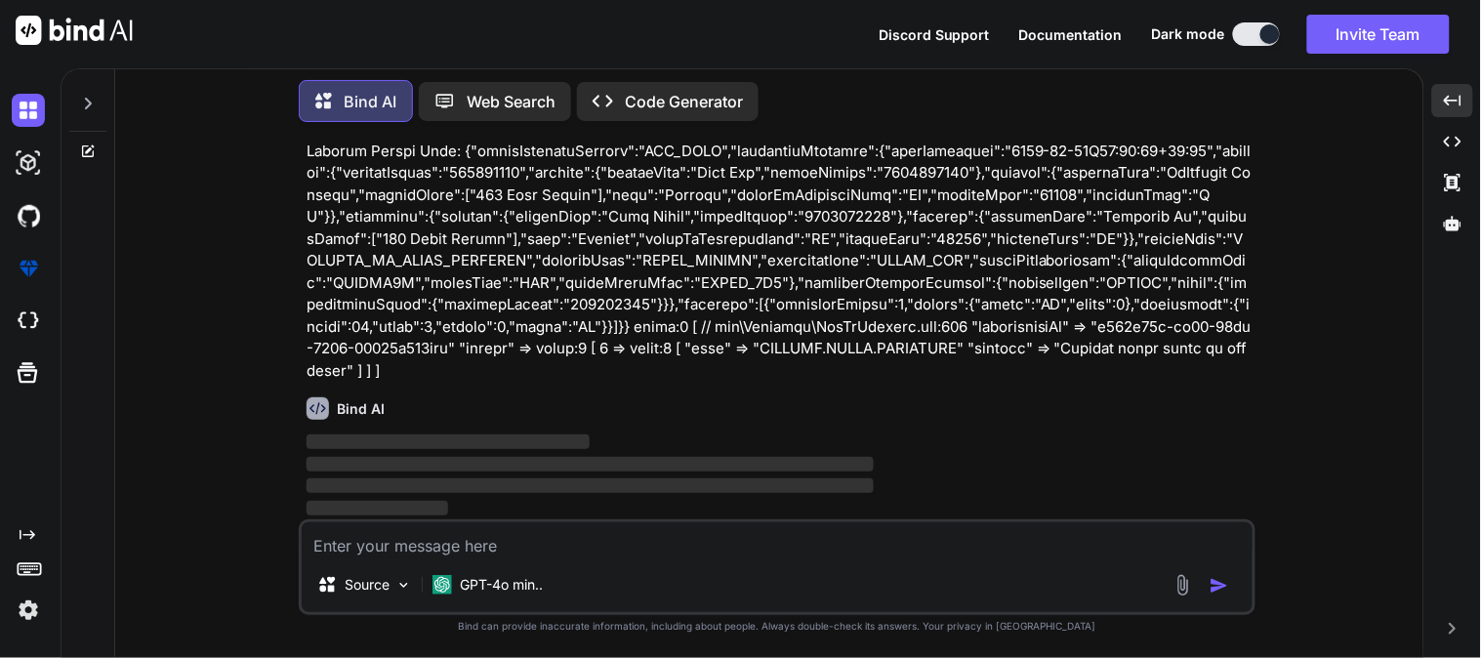
scroll to position [28351, 0]
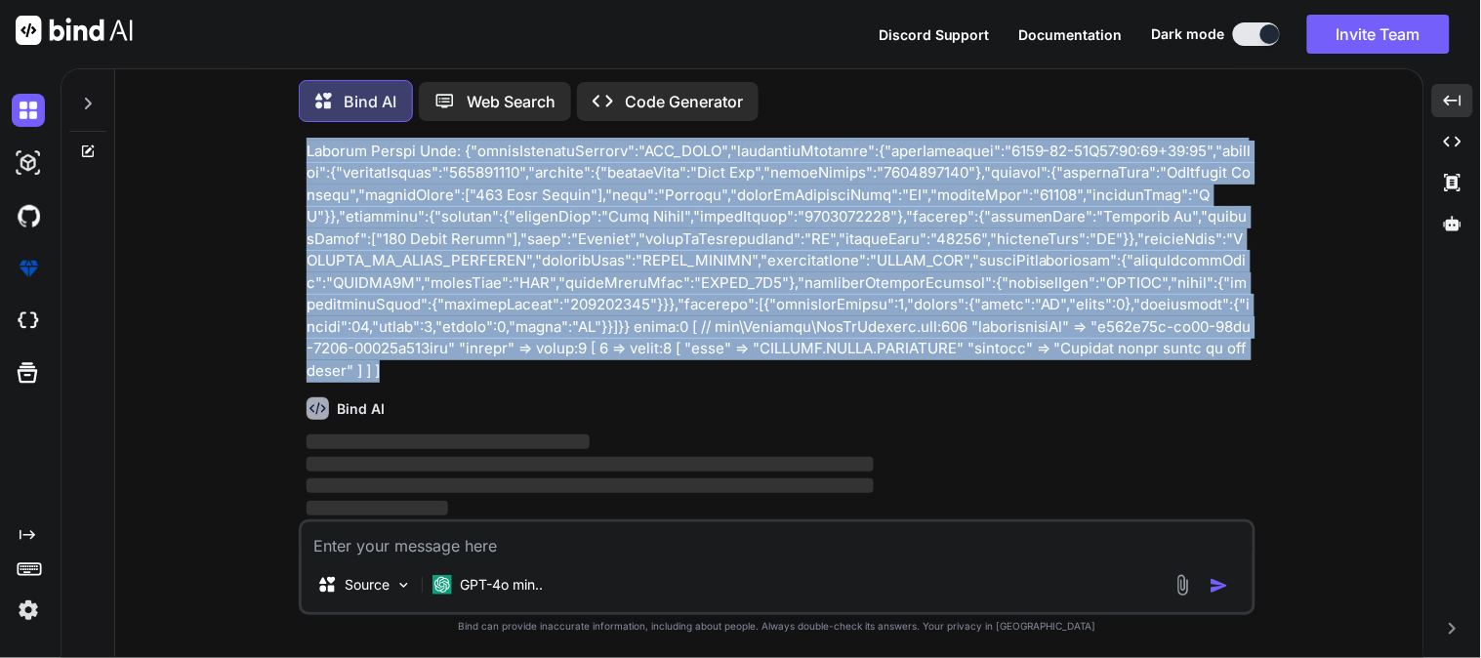
drag, startPoint x: 576, startPoint y: 475, endPoint x: 262, endPoint y: 203, distance: 415.9
click at [262, 203] on div "You 422 Unprocessable Entity i get it Bind AI The 422 Unprocessable Entity erro…" at bounding box center [777, 397] width 1292 height 519
copy p "plase, fast [PERSON_NAME] you are able to fix teh problem, i provide you that d…"
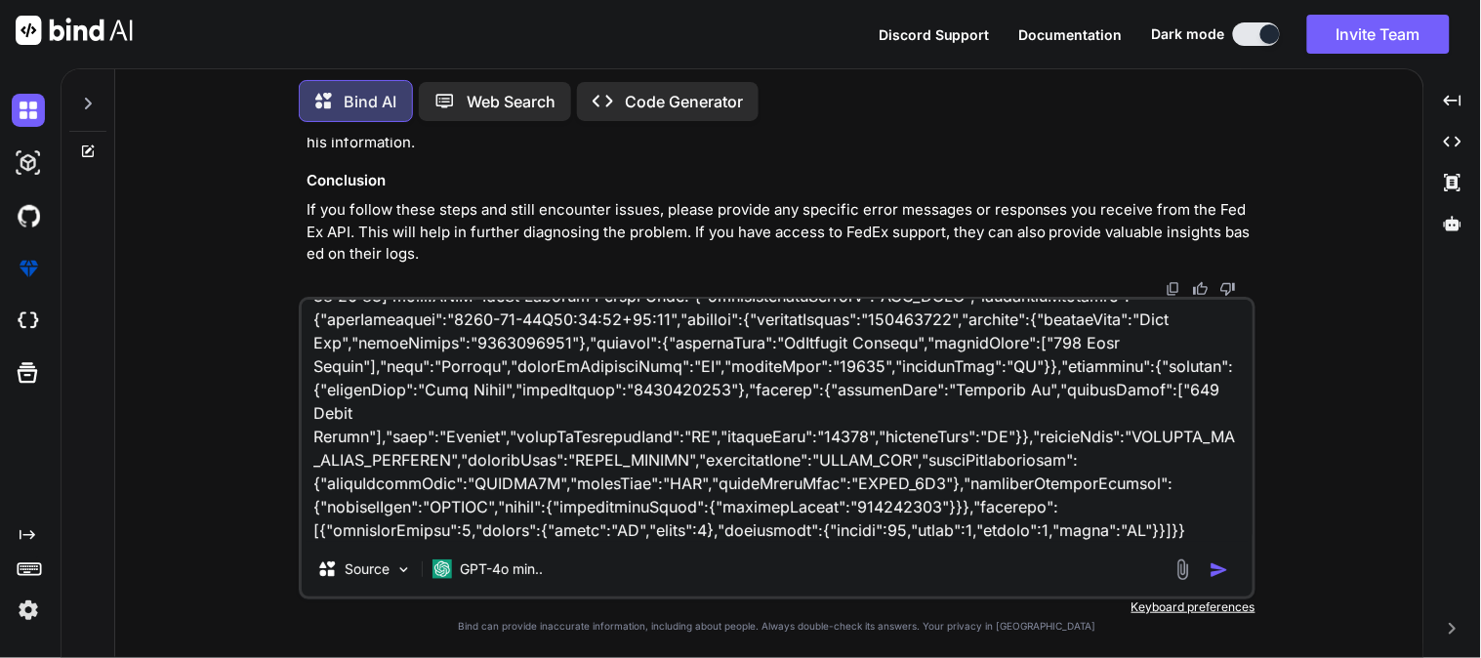
scroll to position [17097, 0]
click at [1212, 570] on img "button" at bounding box center [1219, 570] width 20 height 20
type textarea "x"
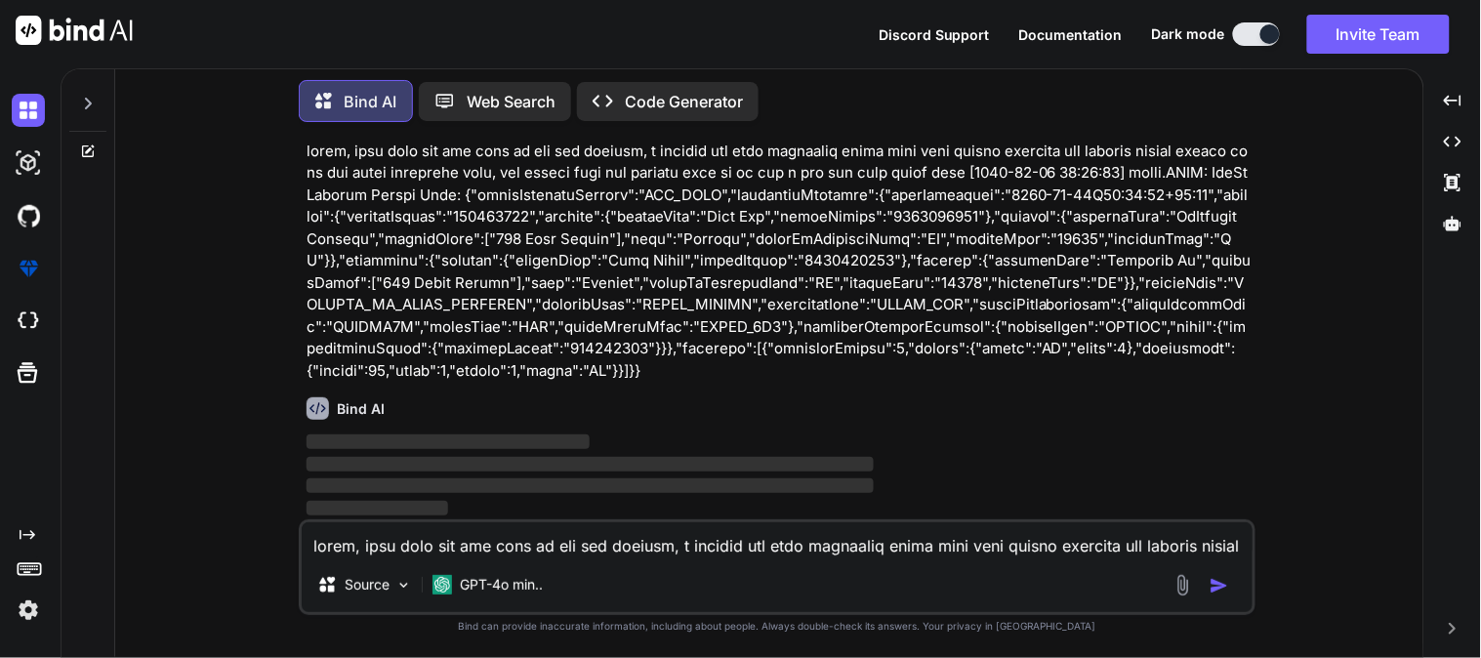
scroll to position [17300, 0]
